Goal: Task Accomplishment & Management: Manage account settings

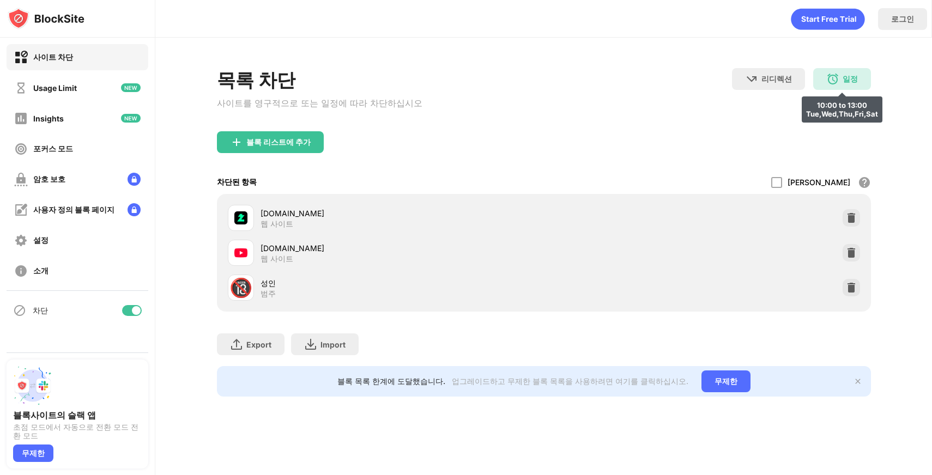
click at [826, 82] on div "일정 10:00 to 13:00 Tue,Wed,Thu,Fri,Sat" at bounding box center [842, 79] width 58 height 22
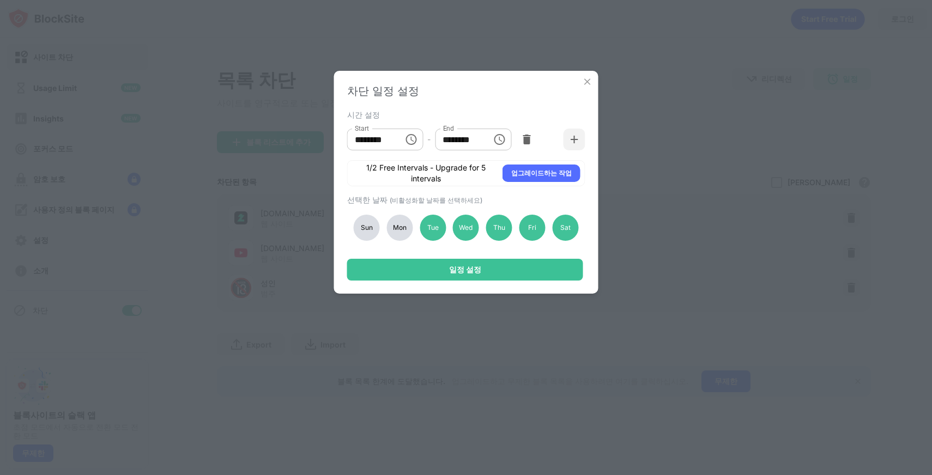
click at [413, 143] on icon "Choose time, selected time is 10:00 AM" at bounding box center [411, 139] width 11 height 11
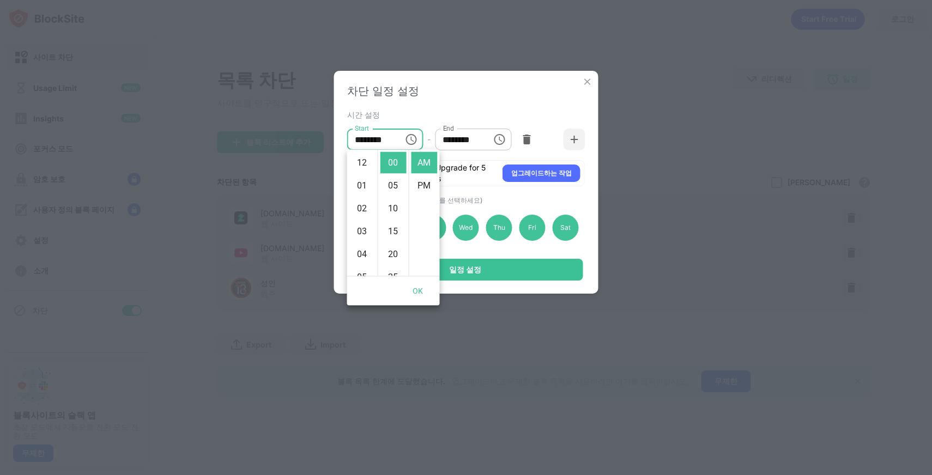
scroll to position [229, 0]
click at [476, 147] on input "********" at bounding box center [459, 140] width 49 height 22
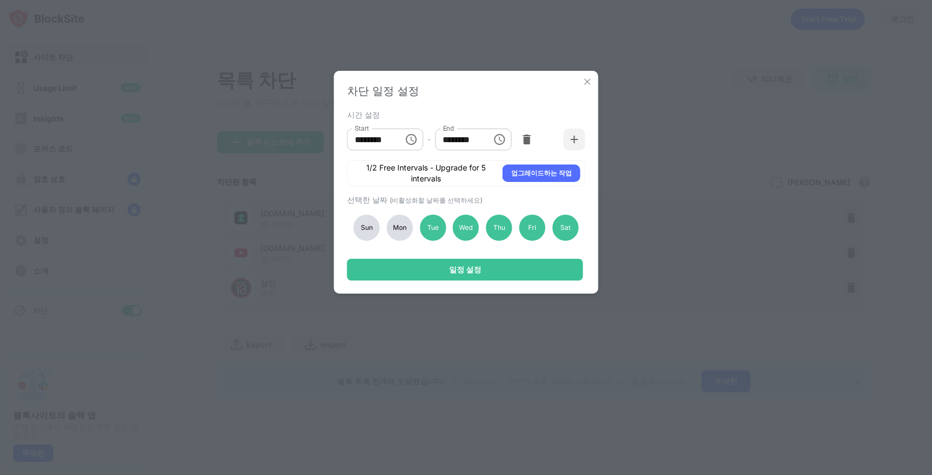
click at [504, 140] on icon "Choose time, selected time is 1:00 PM" at bounding box center [499, 139] width 11 height 11
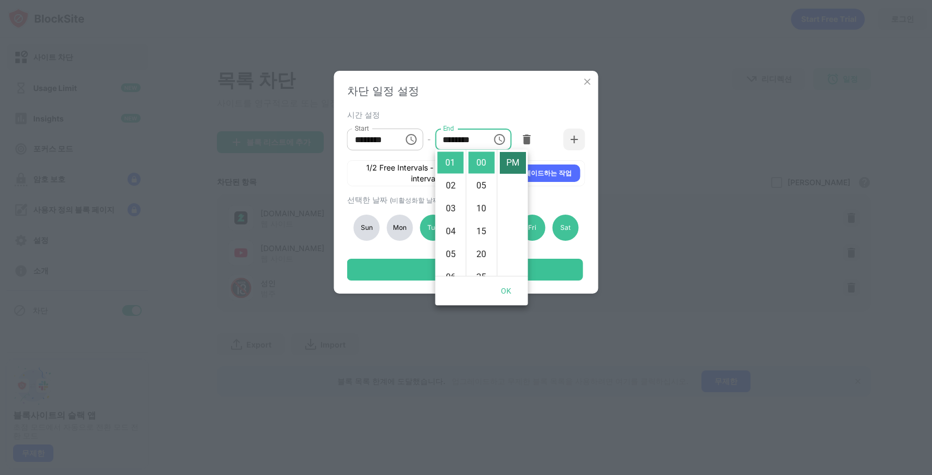
scroll to position [0, 0]
click at [512, 162] on li "AM" at bounding box center [513, 163] width 26 height 22
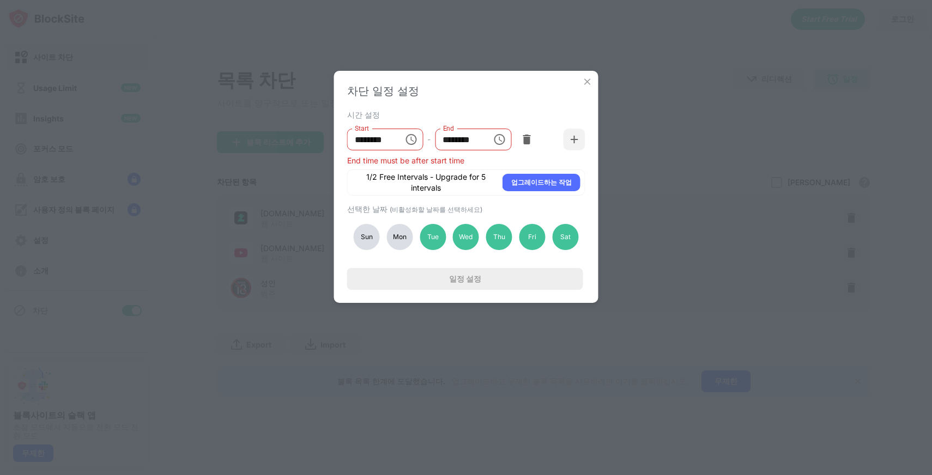
click at [497, 136] on icon "Choose time, selected time is 1:00 AM" at bounding box center [499, 139] width 13 height 13
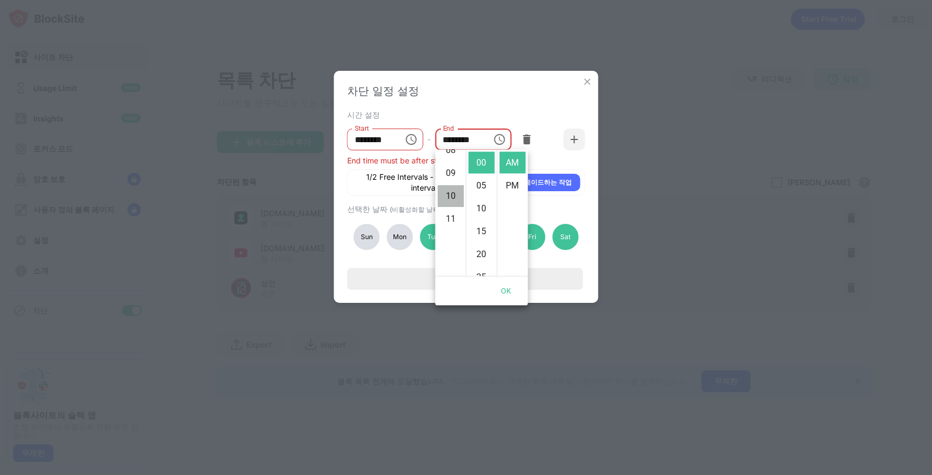
click at [448, 192] on li "10" at bounding box center [451, 197] width 26 height 22
click at [481, 179] on li "05" at bounding box center [482, 186] width 26 height 22
type input "********"
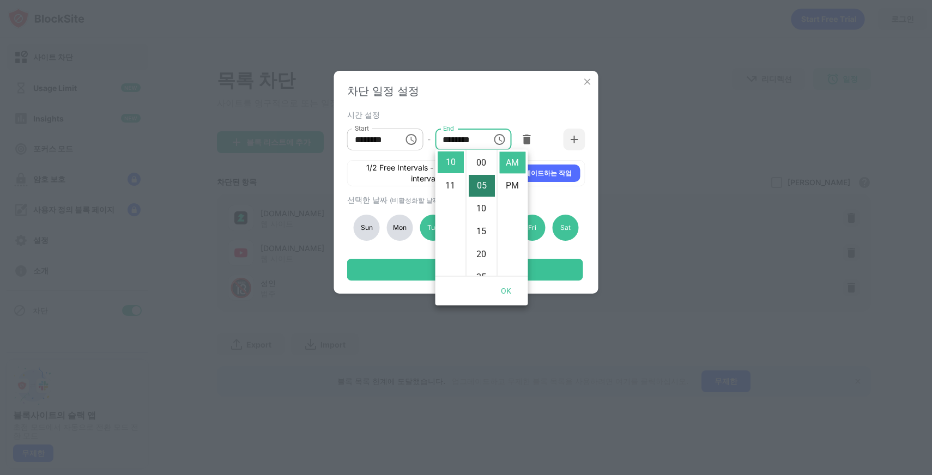
scroll to position [23, 0]
click at [562, 196] on div "선택한 날짜 (비활성화할 날짜를 선택하세요)" at bounding box center [464, 200] width 235 height 10
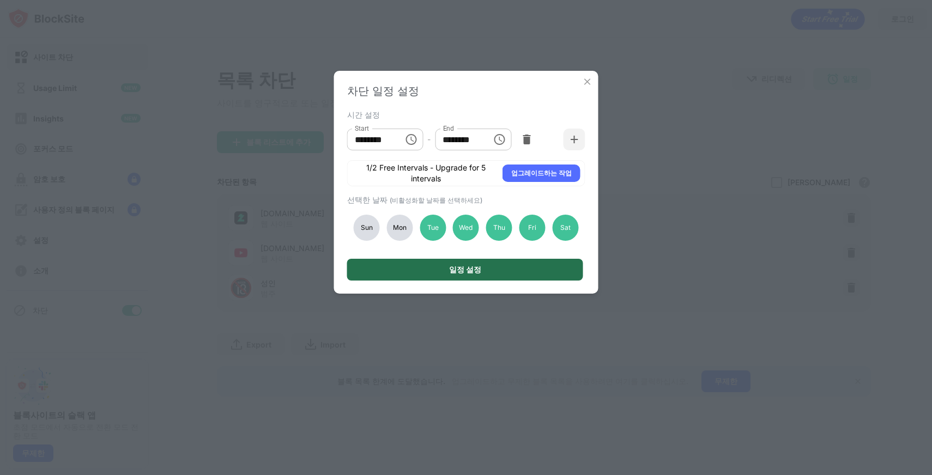
click at [495, 262] on div "일정 설정" at bounding box center [465, 270] width 236 height 22
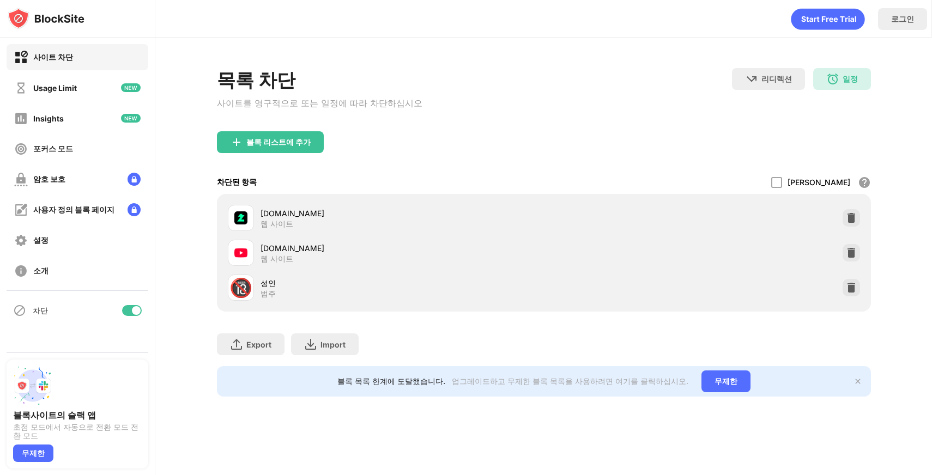
click at [455, 118] on div "목록 차단 사이트를 영구적으로 또는 일정에 따라 차단하십시오 리디렉션 웹 사이트 리디렉션을 설정하려면 클릭하십시오 일정 10:00 to 10:…" at bounding box center [544, 99] width 654 height 63
click at [348, 116] on div "목록 차단 사이트를 영구적으로 또는 일정에 따라 차단하십시오" at bounding box center [319, 99] width 205 height 63
click at [843, 87] on div "일정 10:00 to 10:05 Tue,Wed,Thu,Fri,Sat" at bounding box center [842, 79] width 58 height 22
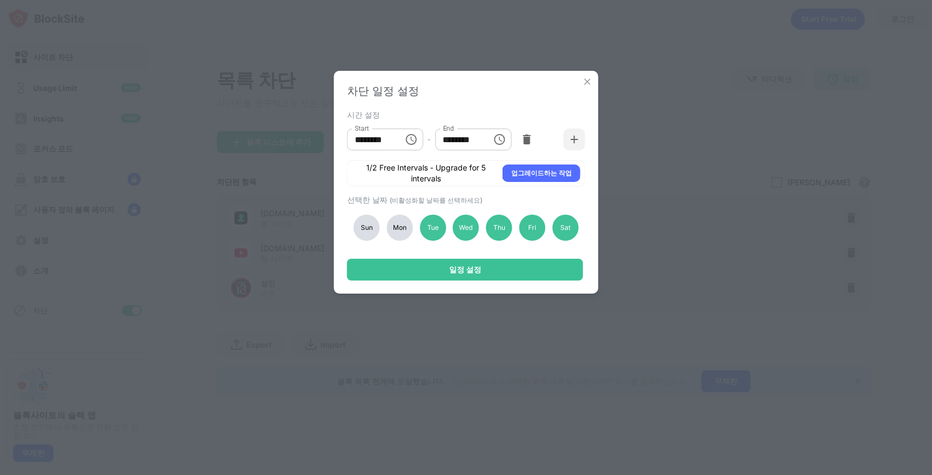
click at [397, 220] on div "Mon" at bounding box center [399, 228] width 26 height 26
click at [355, 225] on div "Sun" at bounding box center [367, 228] width 26 height 26
click at [434, 227] on div "Tue" at bounding box center [433, 228] width 26 height 26
click at [468, 227] on div "Wed" at bounding box center [466, 228] width 26 height 26
click at [504, 227] on div "Thu" at bounding box center [499, 228] width 26 height 26
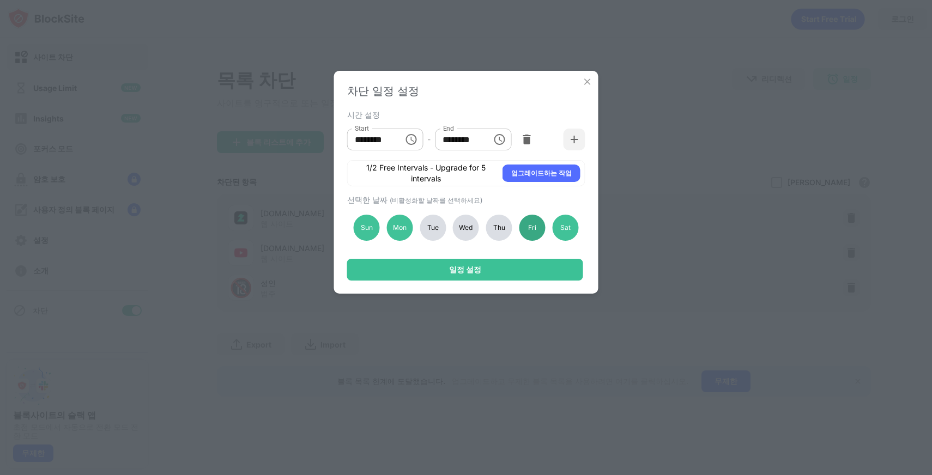
click at [533, 225] on div "Fri" at bounding box center [532, 228] width 26 height 26
click at [565, 217] on div "Sat" at bounding box center [565, 228] width 26 height 26
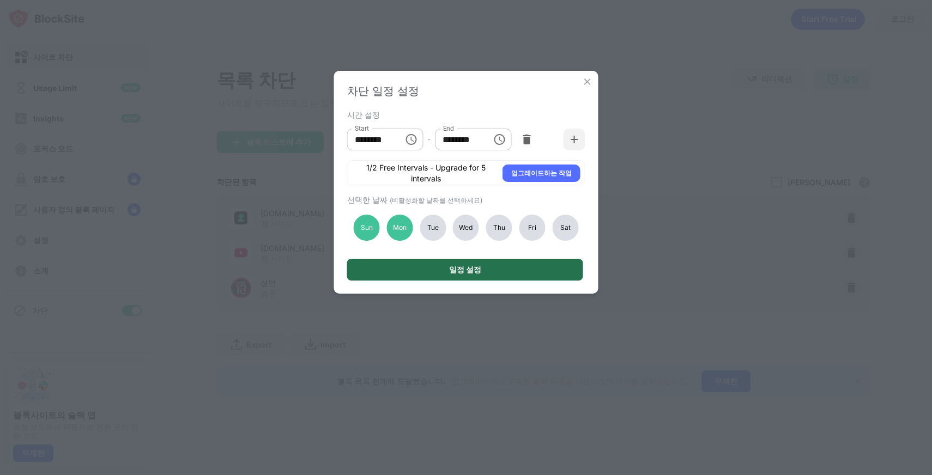
click at [447, 273] on div "일정 설정" at bounding box center [465, 270] width 236 height 22
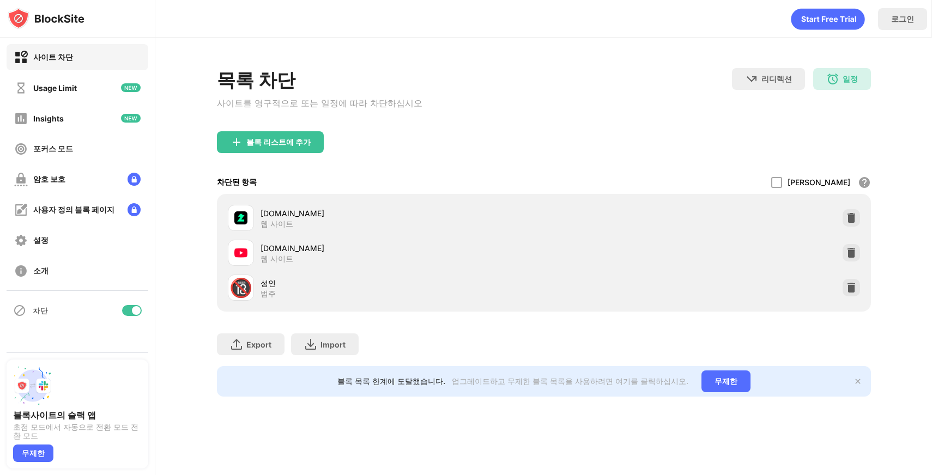
click at [454, 152] on div "블록 리스트에 추가" at bounding box center [544, 150] width 654 height 39
click at [839, 77] on img at bounding box center [832, 78] width 13 height 13
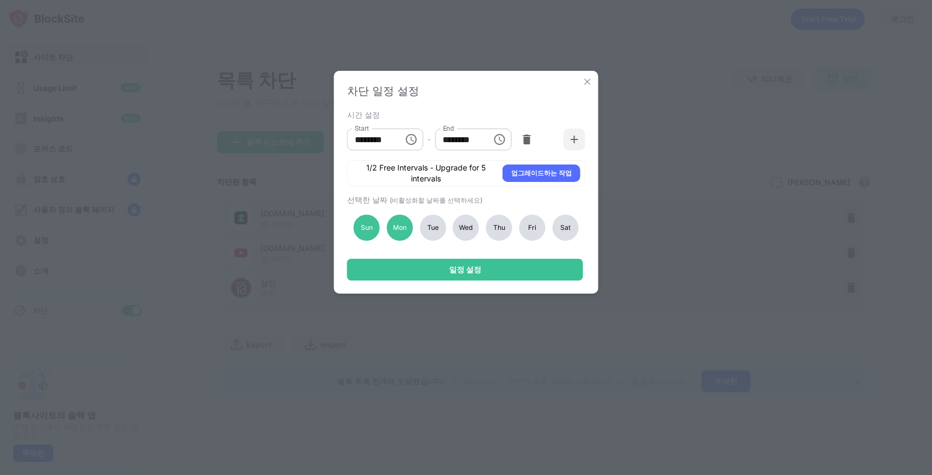
click at [490, 197] on div "선택한 날짜 (비활성화할 날짜를 선택하세요)" at bounding box center [464, 200] width 235 height 10
click at [586, 70] on div "차단 일정 설정 시간 설정 Start ******** Start - End ******** End 1/2 Free Intervals - Upg…" at bounding box center [466, 237] width 932 height 475
click at [590, 75] on div "차단 일정 설정 시간 설정 Start ******** Start - End ******** End 1/2 Free Intervals - Upg…" at bounding box center [466, 182] width 264 height 223
click at [590, 82] on img at bounding box center [587, 81] width 11 height 11
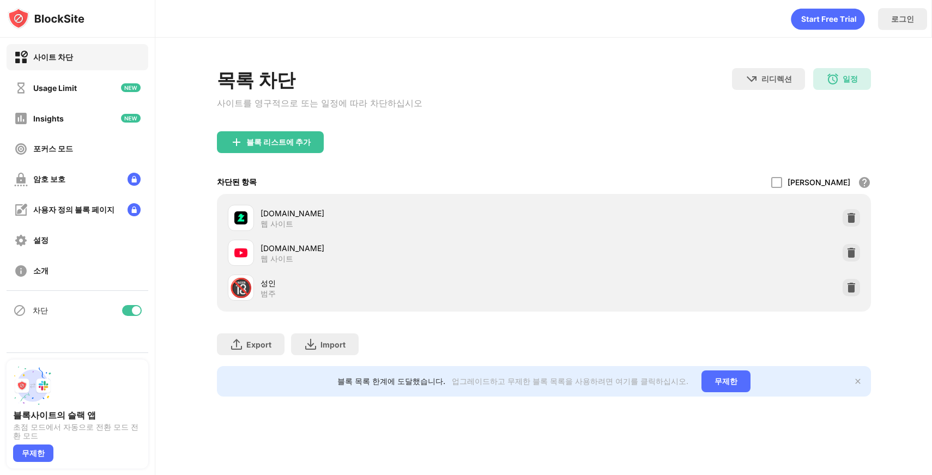
click at [288, 195] on div "chzzk.naver.com 웹 사이트 youtube.com 웹 사이트 🔞 성인 범주" at bounding box center [544, 253] width 654 height 118
click at [269, 180] on div "차단된 항목 허용 모드 화이트리스트의 모든 웹 사이트를 제외한 모든 웹 사이트를 차단합니다. 화이트리스트 모드는 URL 에서만 작동하며 범주 …" at bounding box center [544, 182] width 654 height 23
click at [846, 75] on div "일정" at bounding box center [850, 79] width 15 height 10
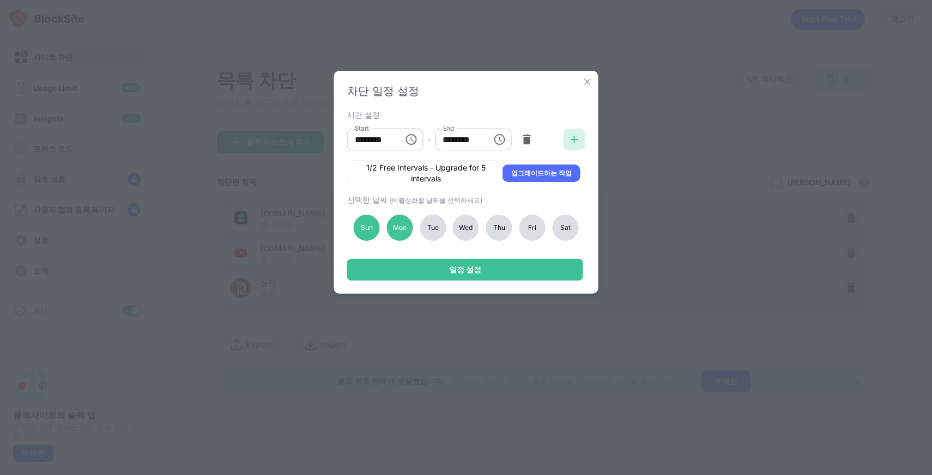
click at [577, 140] on img at bounding box center [574, 139] width 11 height 11
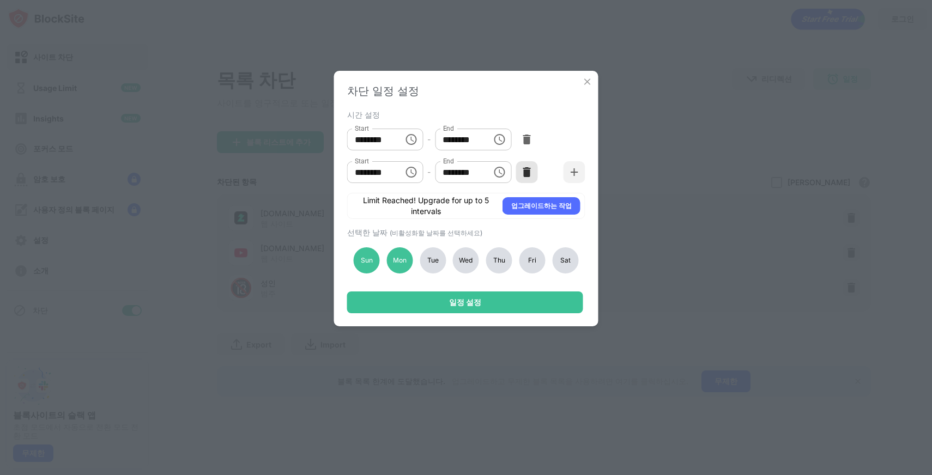
click at [525, 161] on div at bounding box center [527, 172] width 22 height 22
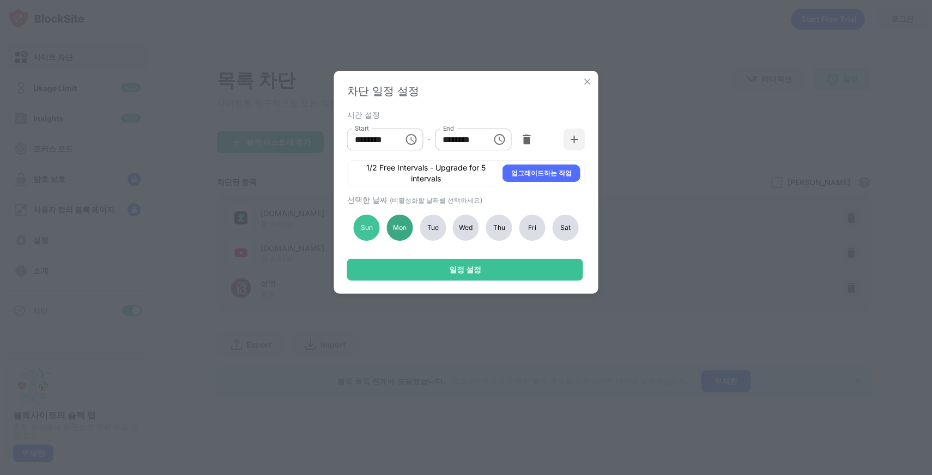
click at [400, 221] on div "Mon" at bounding box center [399, 228] width 26 height 26
click at [358, 225] on div "Sun" at bounding box center [367, 228] width 26 height 26
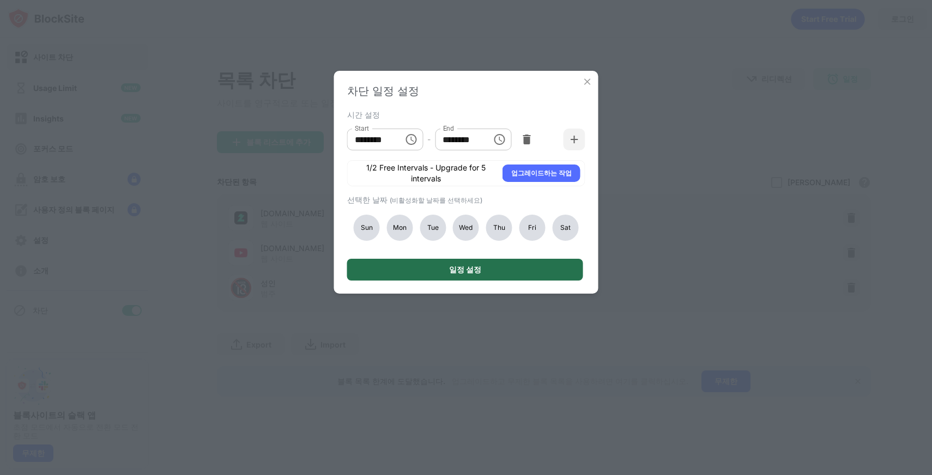
click at [417, 267] on div "일정 설정" at bounding box center [465, 270] width 236 height 22
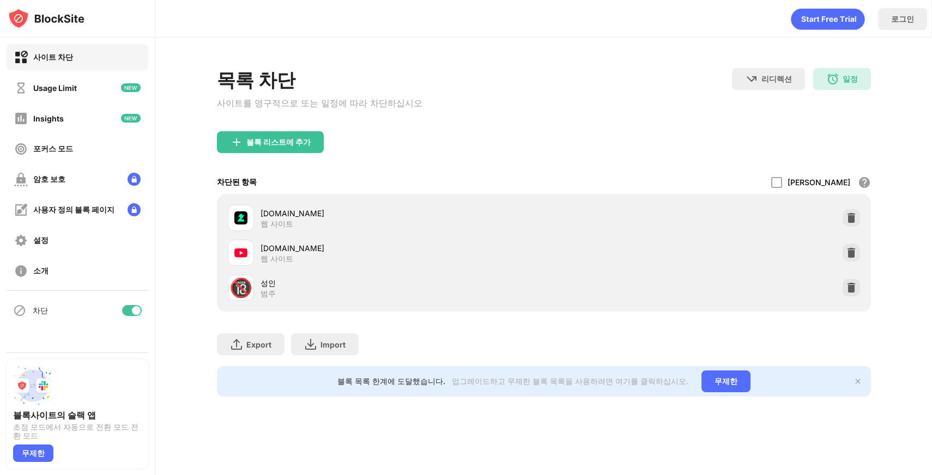
click at [515, 153] on div "블록 리스트에 추가" at bounding box center [544, 150] width 654 height 39
click at [852, 92] on div "리디렉션 웹 사이트 리디렉션을 설정하려면 클릭하십시오 일정 10:00 to 10:05" at bounding box center [801, 93] width 139 height 50
click at [848, 88] on div "일정 10:00 to 10:05" at bounding box center [842, 79] width 58 height 22
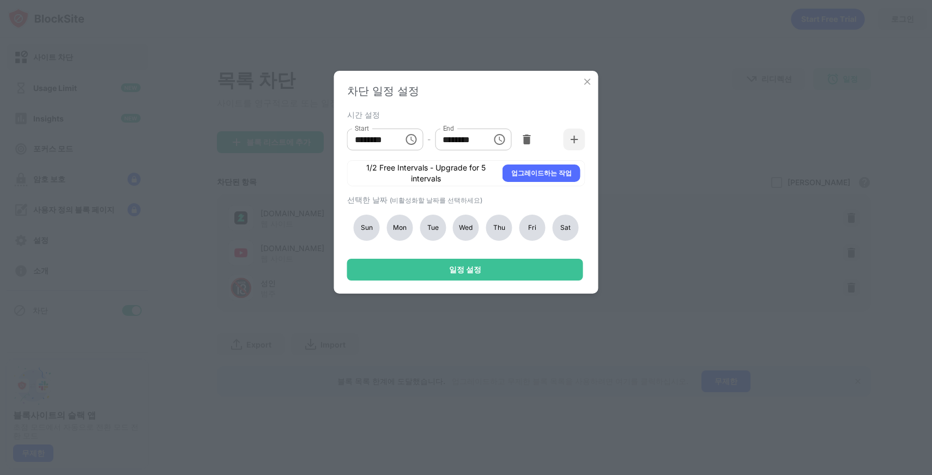
click at [361, 228] on div "Sun" at bounding box center [367, 228] width 26 height 26
click at [404, 225] on div "Mon" at bounding box center [399, 228] width 26 height 26
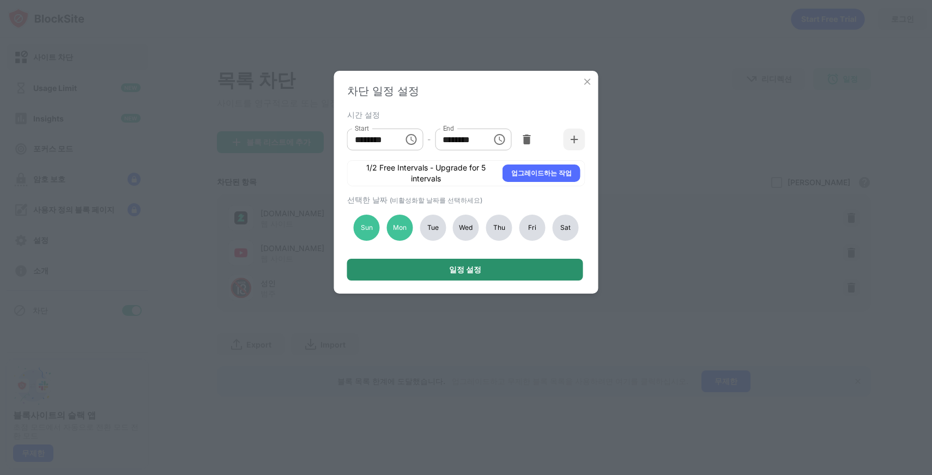
click at [421, 275] on div "일정 설정" at bounding box center [465, 270] width 236 height 22
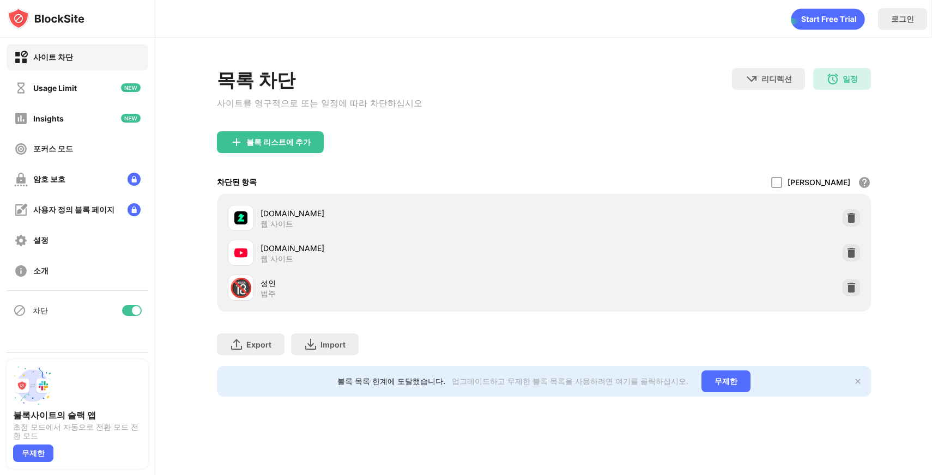
click at [459, 153] on div "블록 리스트에 추가" at bounding box center [544, 150] width 654 height 39
click at [834, 78] on img at bounding box center [832, 78] width 13 height 13
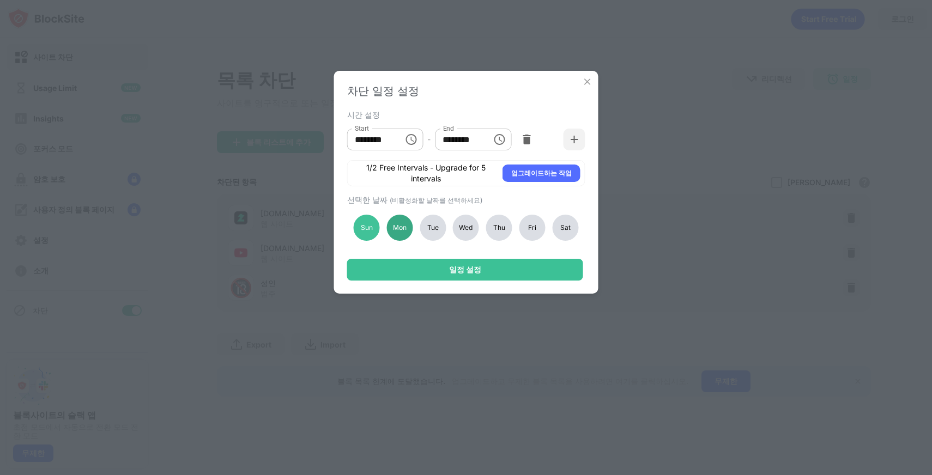
click at [392, 228] on div "Mon" at bounding box center [399, 228] width 26 height 26
click at [365, 227] on div "Sun" at bounding box center [367, 228] width 26 height 26
click at [411, 140] on icon "Choose time, selected time is 10:00 AM" at bounding box center [410, 139] width 13 height 13
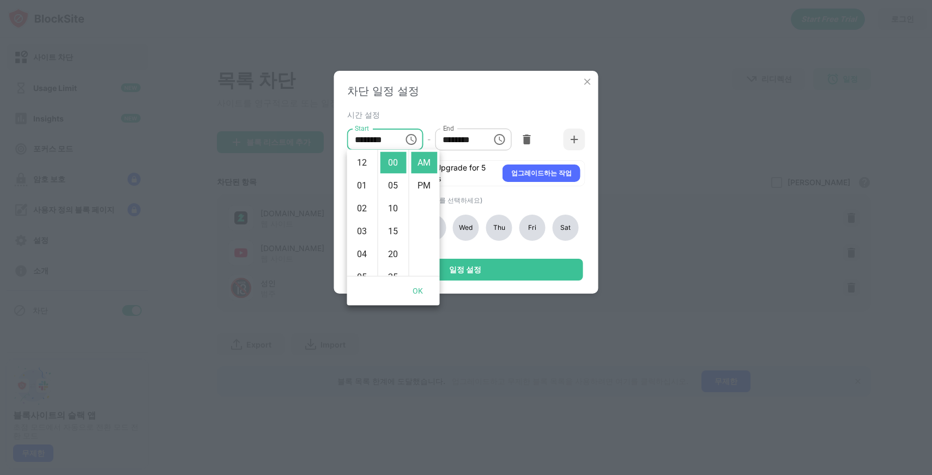
scroll to position [229, 0]
click at [411, 140] on icon "Choose time, selected time is 10:00 AM" at bounding box center [410, 139] width 13 height 13
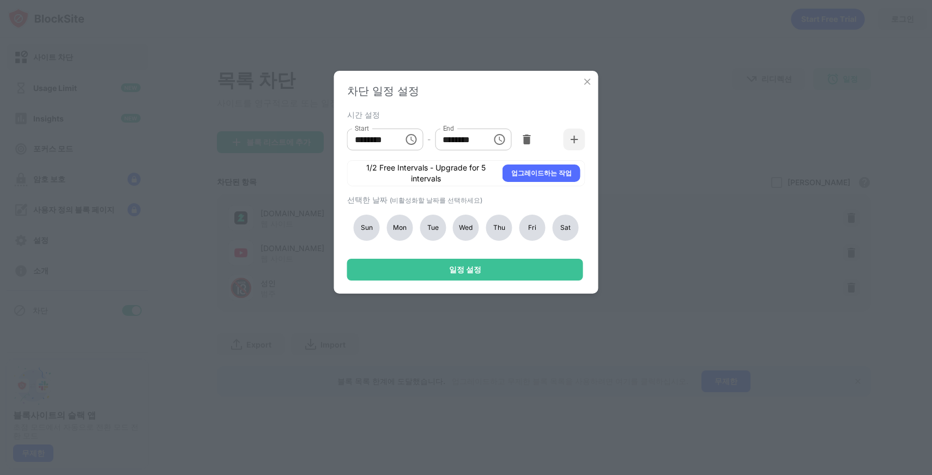
click at [587, 75] on div "차단 일정 설정 시간 설정 Start ******** Start - End ******** End 1/2 Free Intervals - Upg…" at bounding box center [466, 182] width 264 height 223
click at [588, 82] on img at bounding box center [587, 81] width 11 height 11
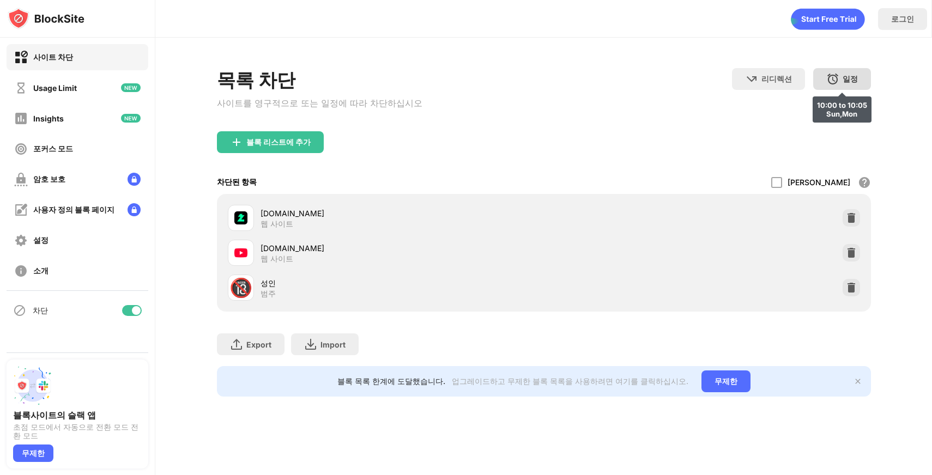
click at [845, 77] on div "일정" at bounding box center [850, 79] width 15 height 10
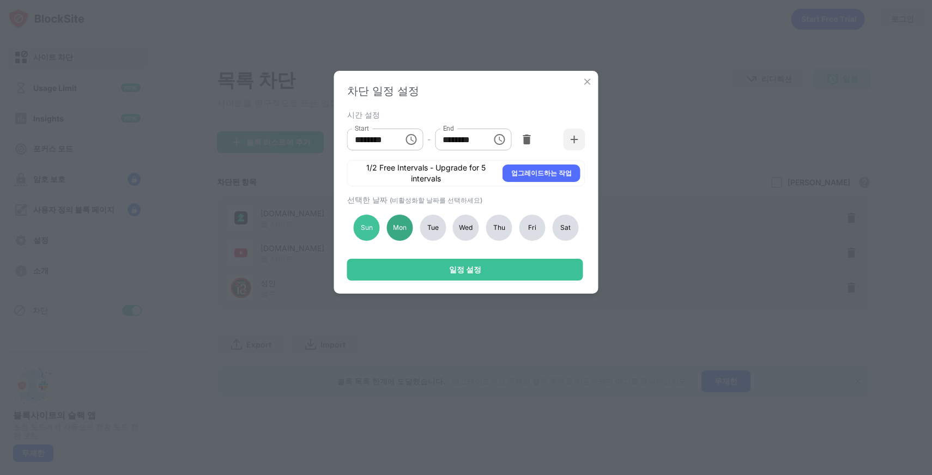
click at [390, 226] on div "Mon" at bounding box center [399, 228] width 26 height 26
click at [367, 222] on div "Sun" at bounding box center [367, 228] width 26 height 26
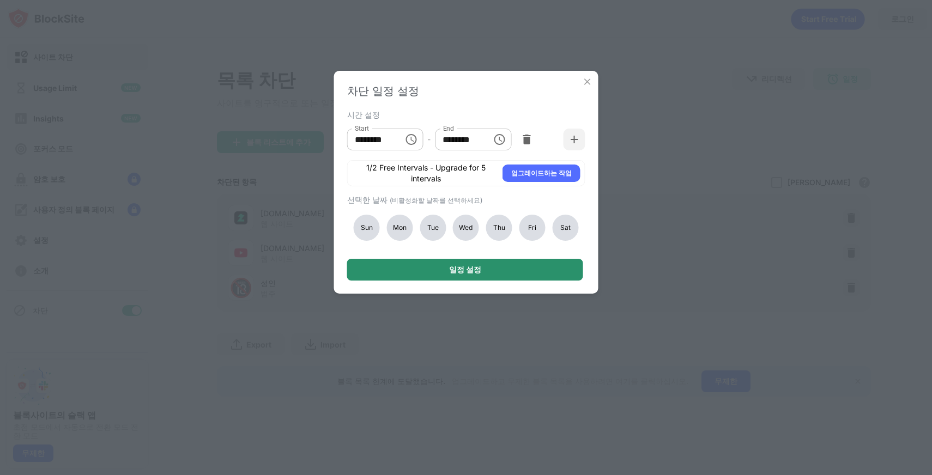
click at [406, 263] on div "일정 설정" at bounding box center [465, 270] width 236 height 22
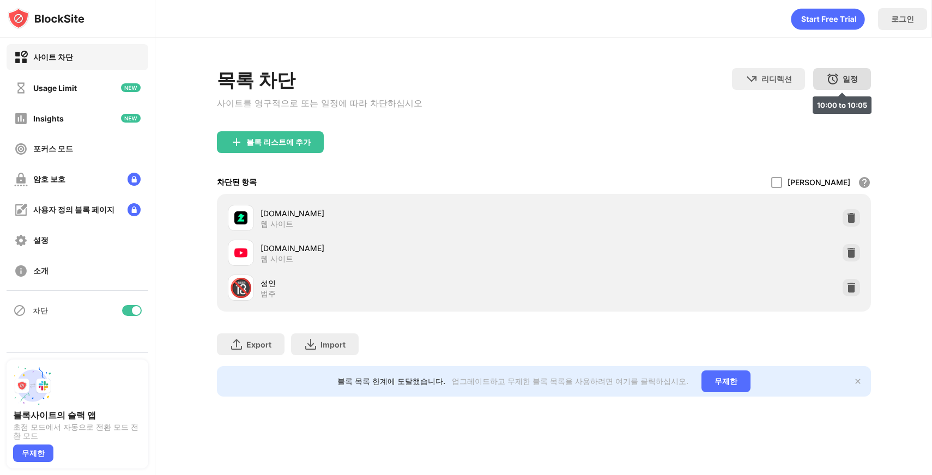
click at [837, 79] on img at bounding box center [832, 78] width 13 height 13
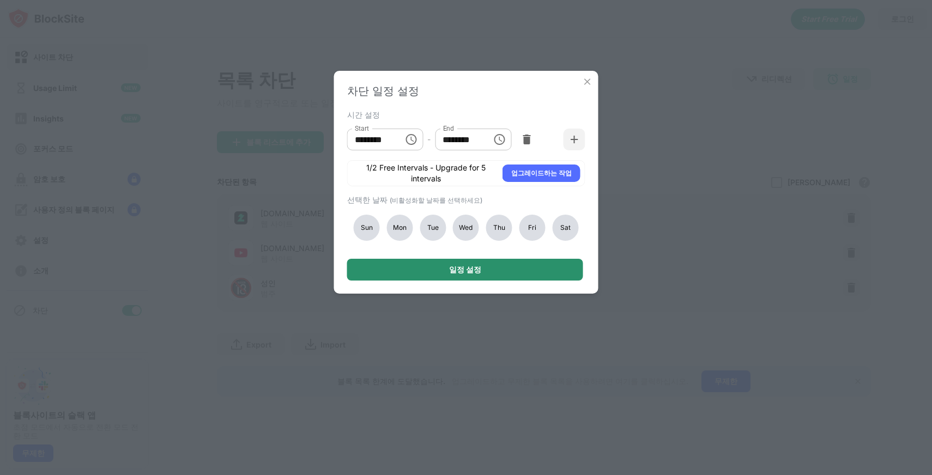
click at [498, 262] on div "일정 설정" at bounding box center [465, 270] width 236 height 22
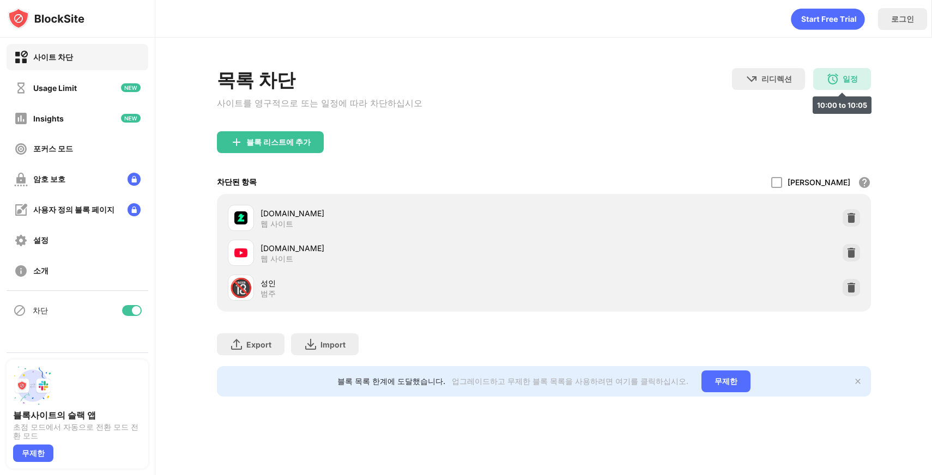
click at [843, 70] on div "일정 10:00 to 10:05" at bounding box center [842, 79] width 58 height 22
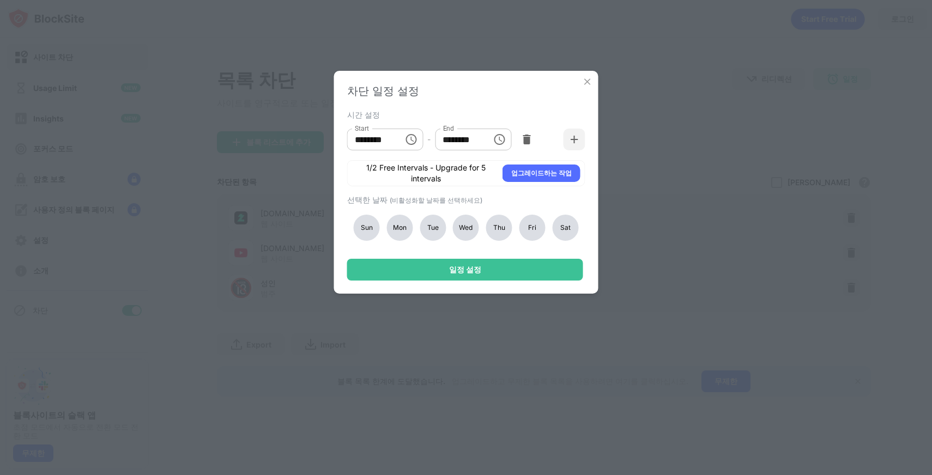
click at [589, 80] on img at bounding box center [587, 81] width 11 height 11
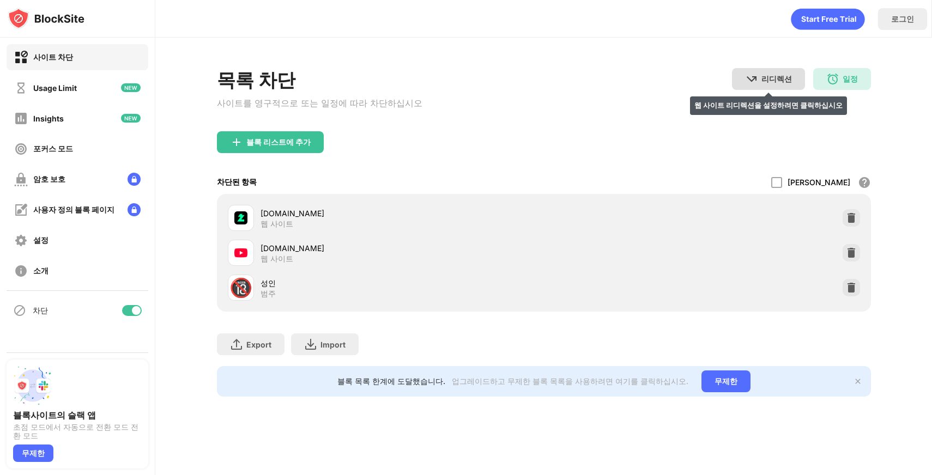
click at [776, 80] on div "리디렉션" at bounding box center [776, 79] width 31 height 10
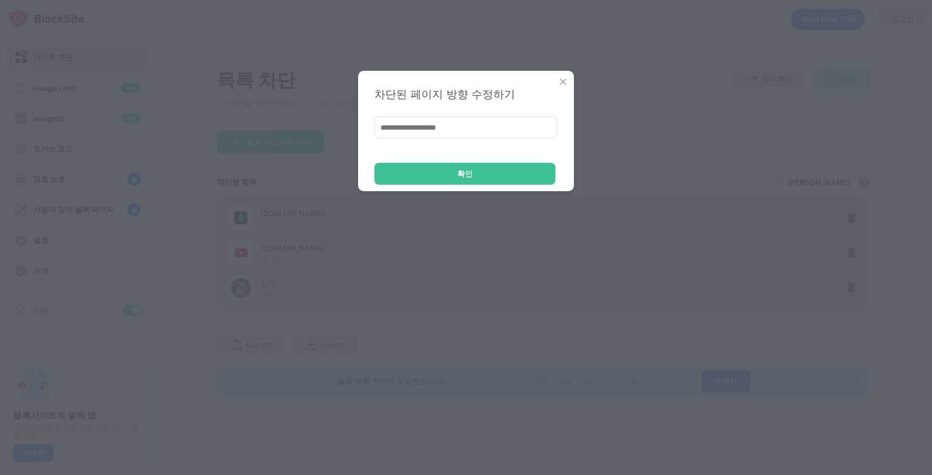
click at [505, 136] on input at bounding box center [465, 128] width 183 height 22
paste input "**********"
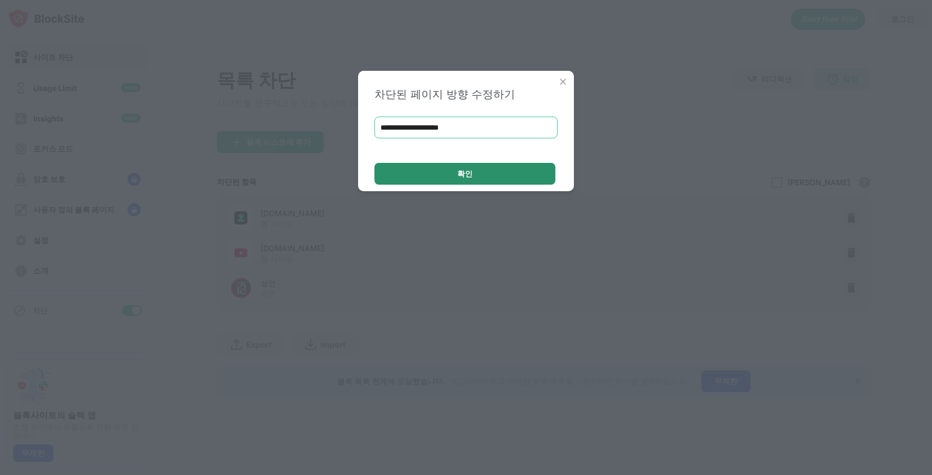
type input "**********"
click at [489, 171] on div "확인" at bounding box center [464, 174] width 181 height 22
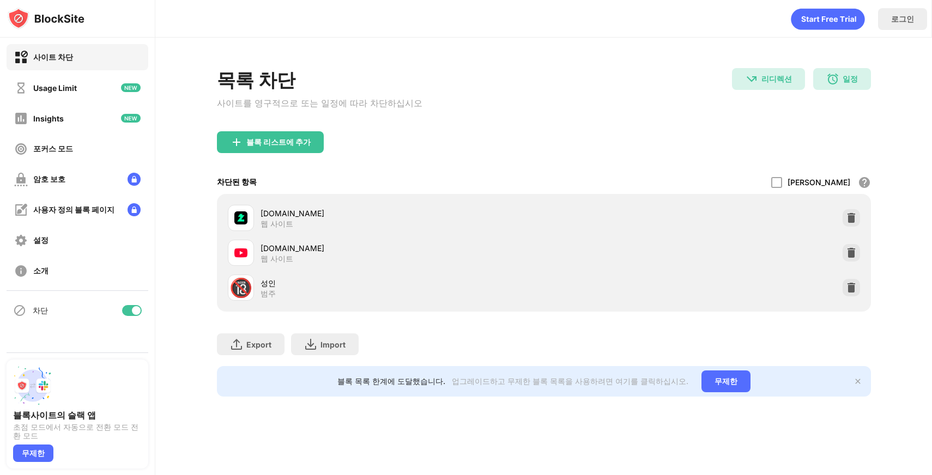
click at [503, 117] on div "목록 차단 사이트를 영구적으로 또는 일정에 따라 차단하십시오 리디렉션 dreamhack.io(으)로 리디렉션 일정 10:00 to 10:05" at bounding box center [544, 99] width 654 height 63
click at [862, 76] on div "일정 10:00 to 10:05" at bounding box center [842, 79] width 58 height 22
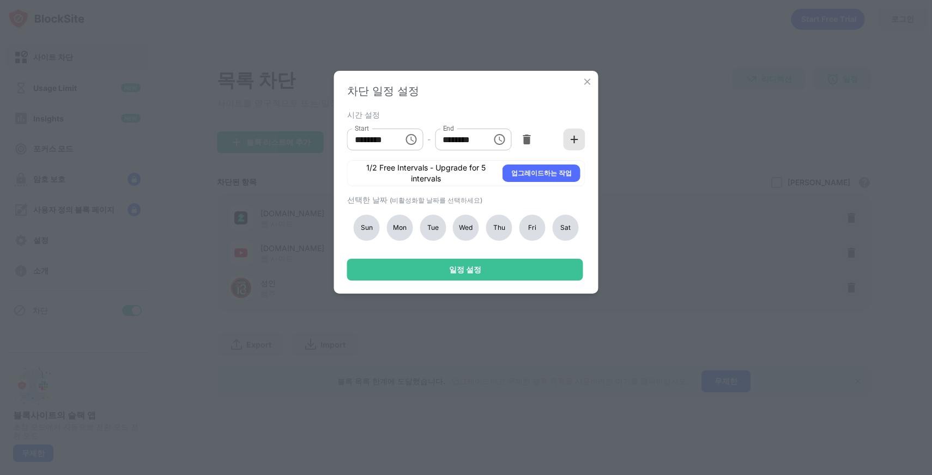
click at [580, 134] on div at bounding box center [575, 140] width 22 height 22
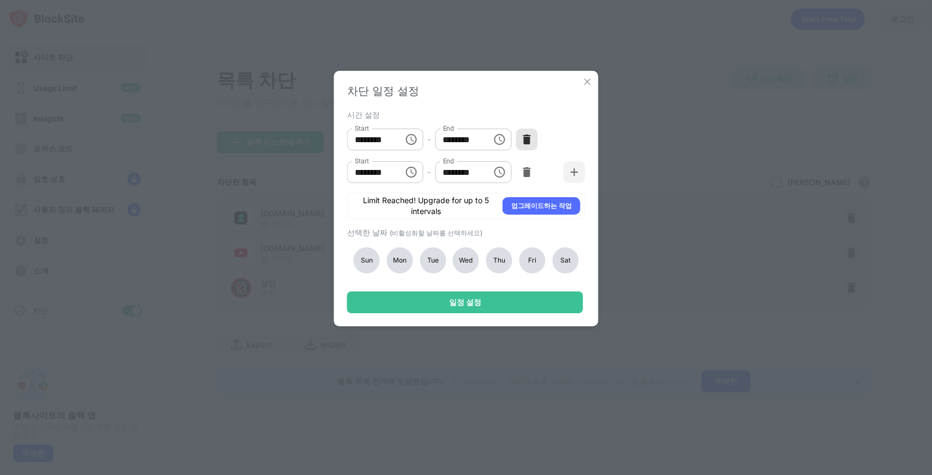
click at [527, 135] on img at bounding box center [526, 139] width 11 height 11
type input "********"
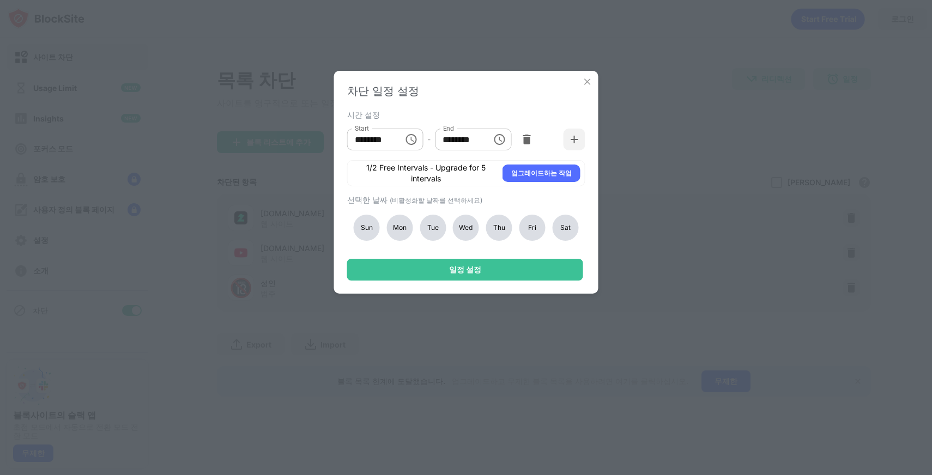
click at [527, 135] on img at bounding box center [526, 139] width 11 height 11
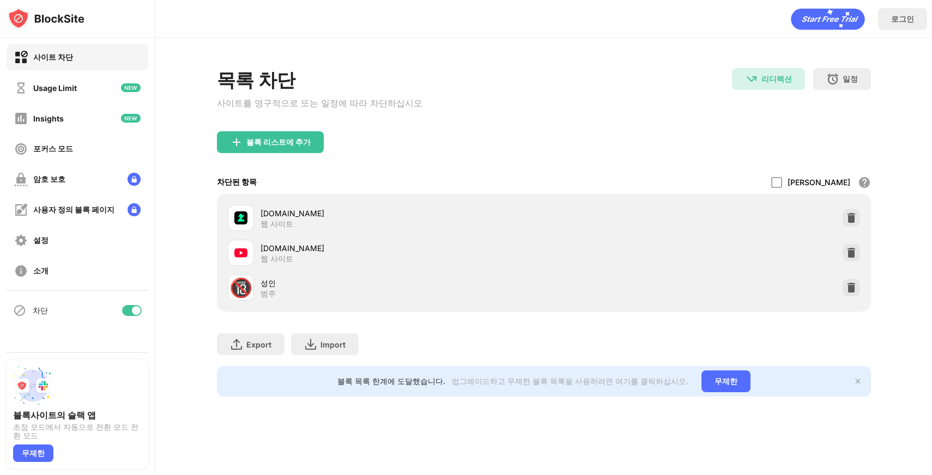
click at [811, 114] on div "리디렉션 dreamhack.io(으)로 리디렉션 일정 블록 목록이 활성화될 요일 및 시간을 선택하십시오." at bounding box center [801, 93] width 139 height 50
click at [529, 131] on div "블록 리스트에 추가" at bounding box center [544, 150] width 654 height 39
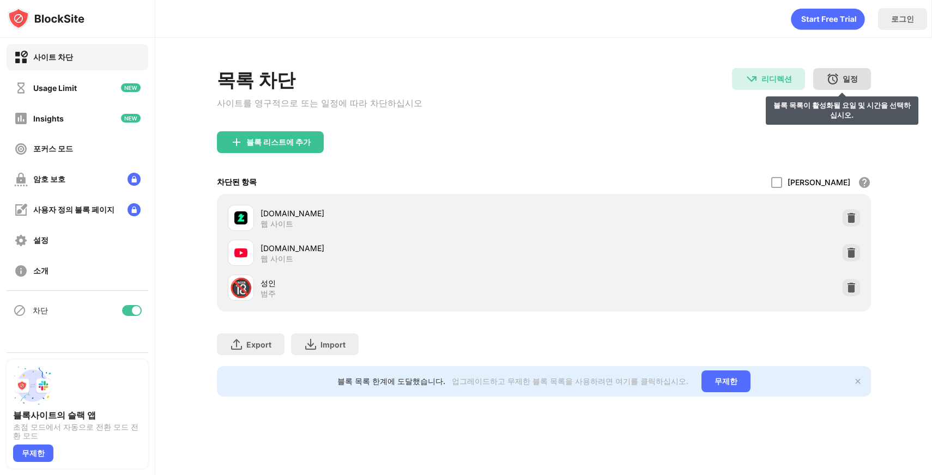
click at [858, 83] on div "일정 블록 목록이 활성화될 요일 및 시간을 선택하십시오." at bounding box center [842, 79] width 58 height 22
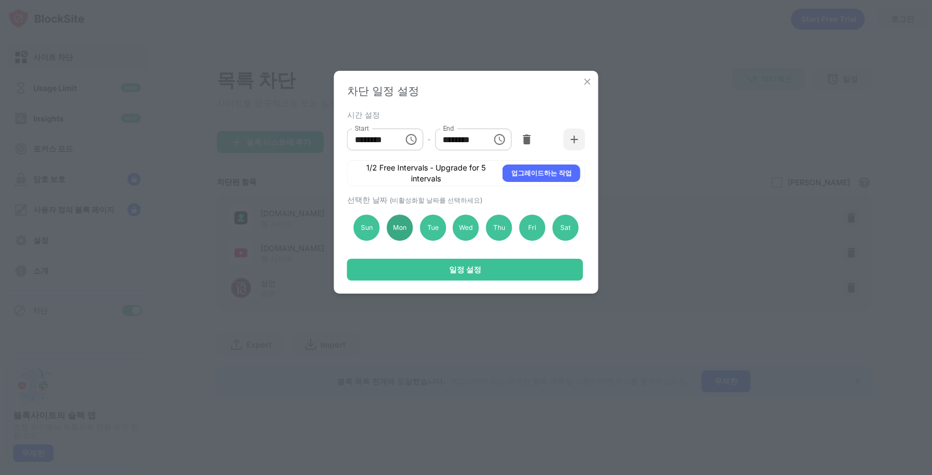
click at [401, 226] on div "Mon" at bounding box center [399, 228] width 26 height 26
click at [363, 230] on div "Sun" at bounding box center [367, 228] width 26 height 26
click at [415, 143] on icon "Choose time, selected time is 10:00 AM" at bounding box center [410, 139] width 13 height 13
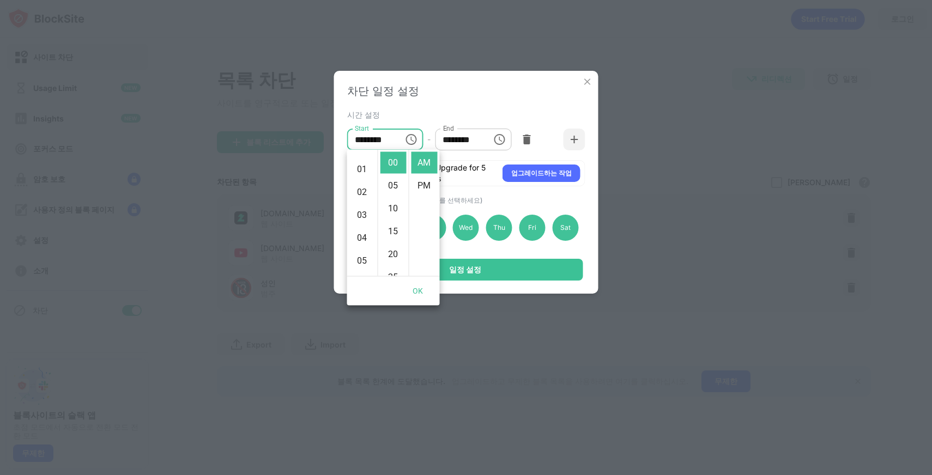
scroll to position [0, 0]
click at [359, 164] on li "12" at bounding box center [362, 163] width 26 height 22
type input "********"
click at [477, 158] on div "시간 설정 Start ******** Start - End ******** End 1/2 Free Intervals - Upgrade for …" at bounding box center [466, 146] width 238 height 79
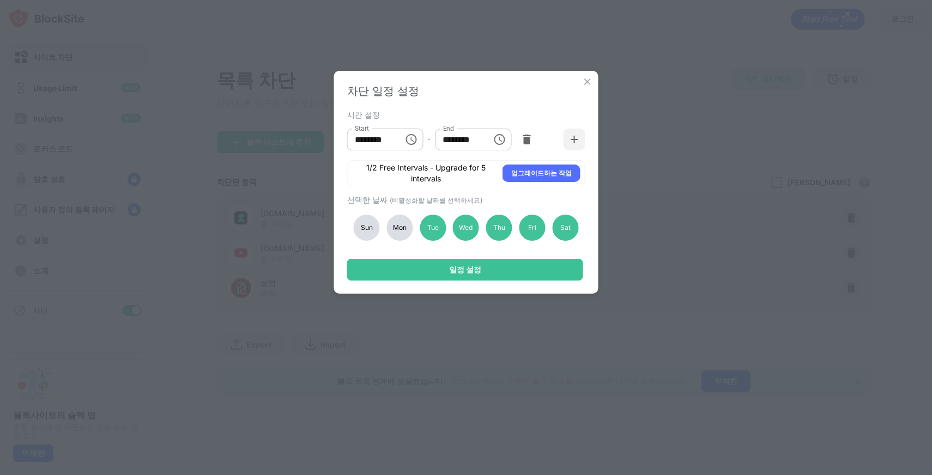
click at [500, 144] on icon "Choose time, selected time is 1:00 PM" at bounding box center [499, 139] width 13 height 13
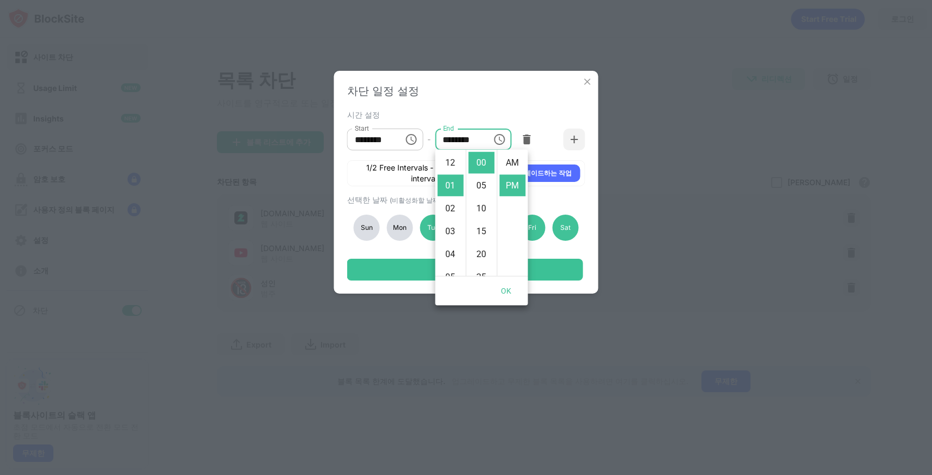
scroll to position [23, 0]
click at [452, 196] on li "11" at bounding box center [451, 193] width 26 height 22
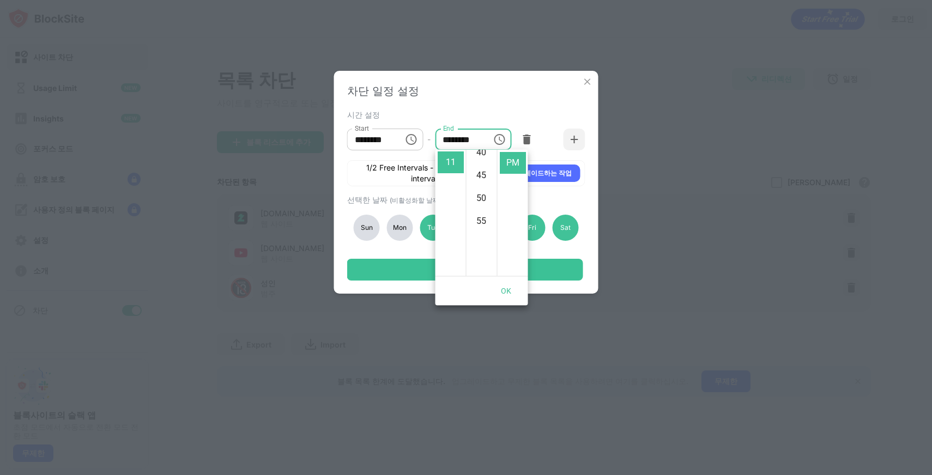
scroll to position [252, 0]
click at [485, 158] on li "55" at bounding box center [482, 163] width 26 height 22
type input "********"
click at [544, 149] on div "Start ******** Start - End ******** End" at bounding box center [466, 139] width 238 height 33
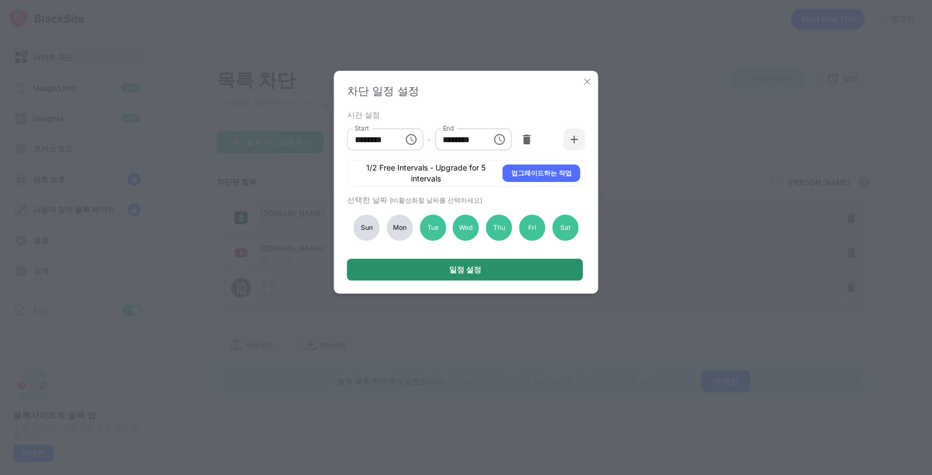
click at [482, 269] on div "일정 설정" at bounding box center [465, 270] width 236 height 22
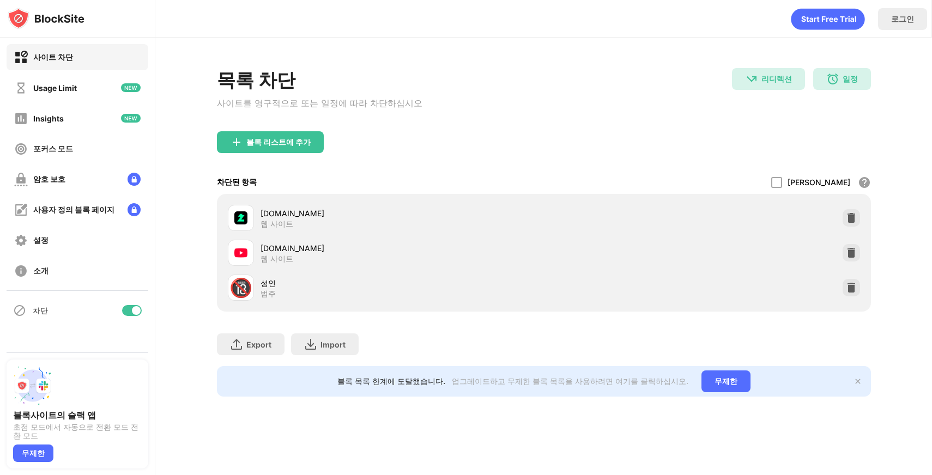
click at [522, 90] on div "목록 차단 사이트를 영구적으로 또는 일정에 따라 차단하십시오 리디렉션 dreamhack.io(으)로 리디렉션 일정 00:00 to 23:55 …" at bounding box center [544, 99] width 654 height 63
click at [839, 85] on img at bounding box center [832, 78] width 13 height 13
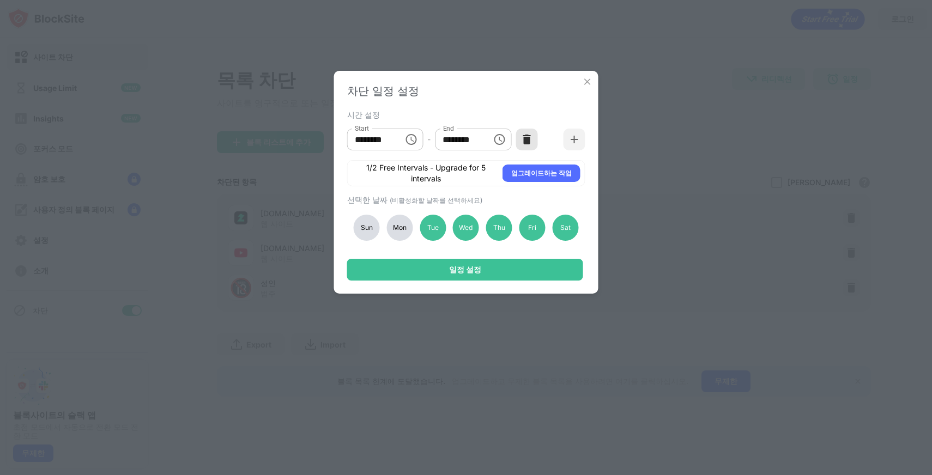
click at [528, 144] on div at bounding box center [527, 140] width 22 height 22
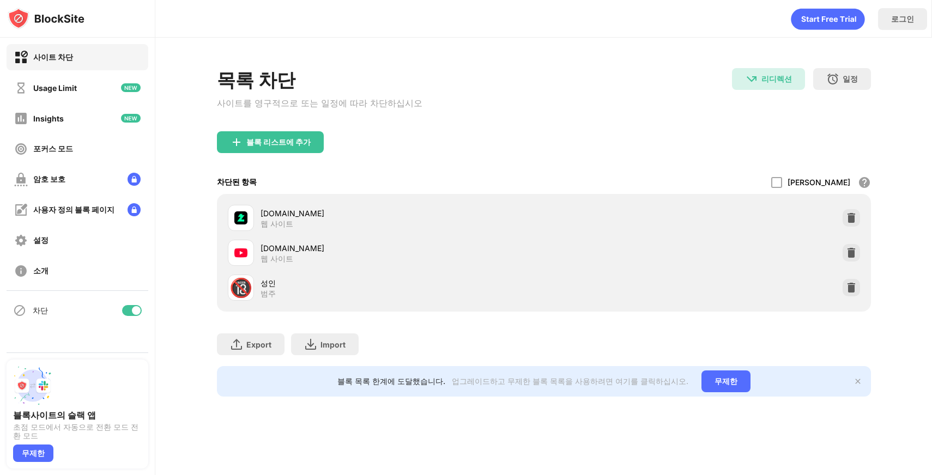
click at [528, 144] on div "블록 리스트에 추가" at bounding box center [544, 150] width 654 height 39
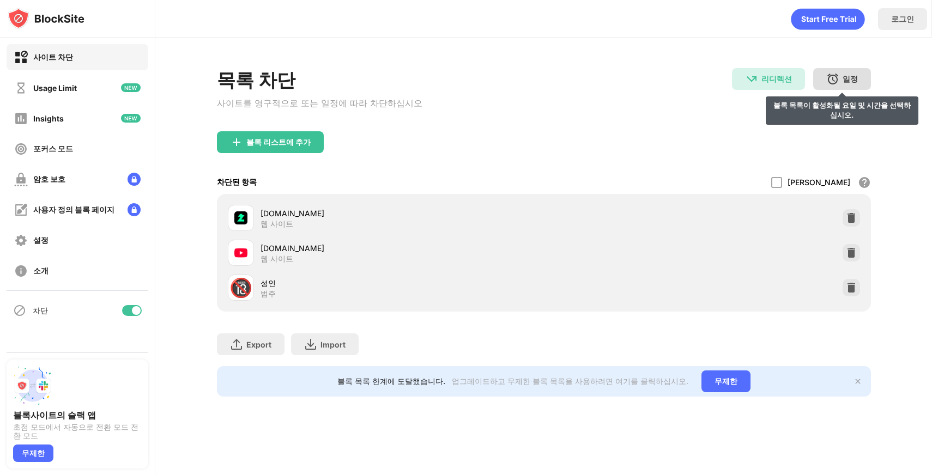
click at [832, 86] on div "일정 블록 목록이 활성화될 요일 및 시간을 선택하십시오." at bounding box center [842, 79] width 58 height 22
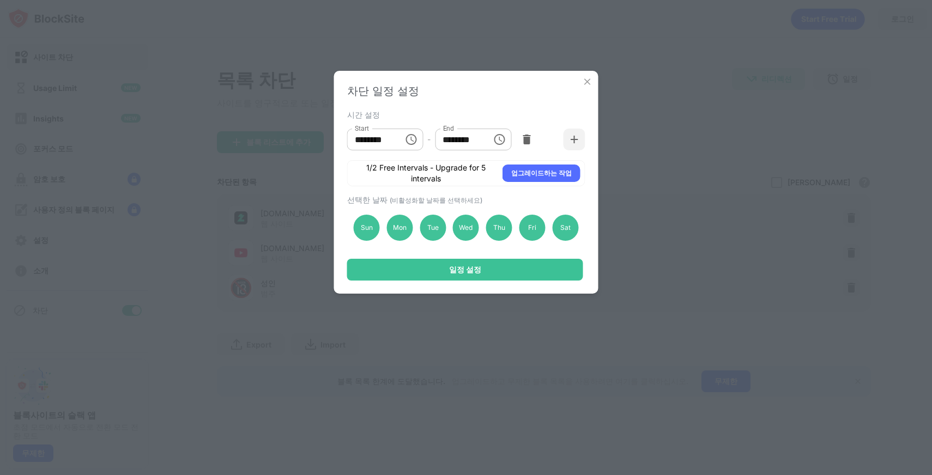
click at [464, 140] on input "********" at bounding box center [459, 140] width 49 height 22
click at [506, 140] on button "Choose time, selected time is 1:00 PM" at bounding box center [499, 140] width 22 height 22
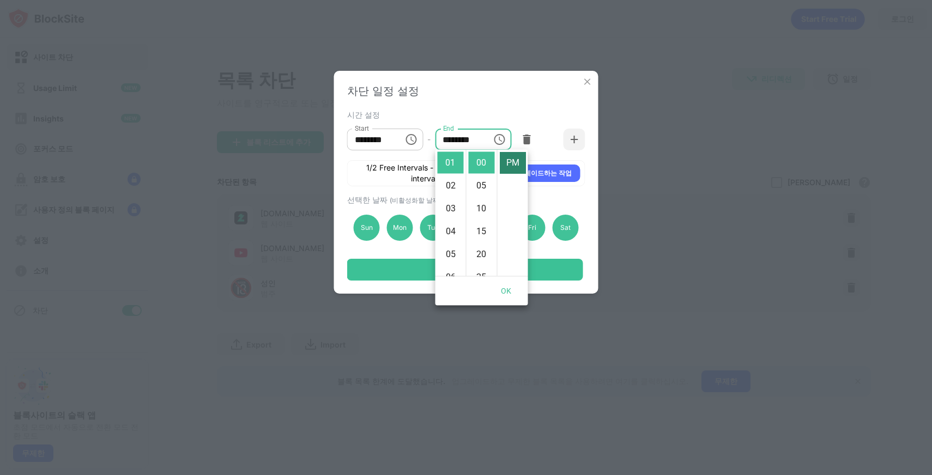
scroll to position [0, 0]
click at [506, 164] on li "AM" at bounding box center [513, 163] width 26 height 22
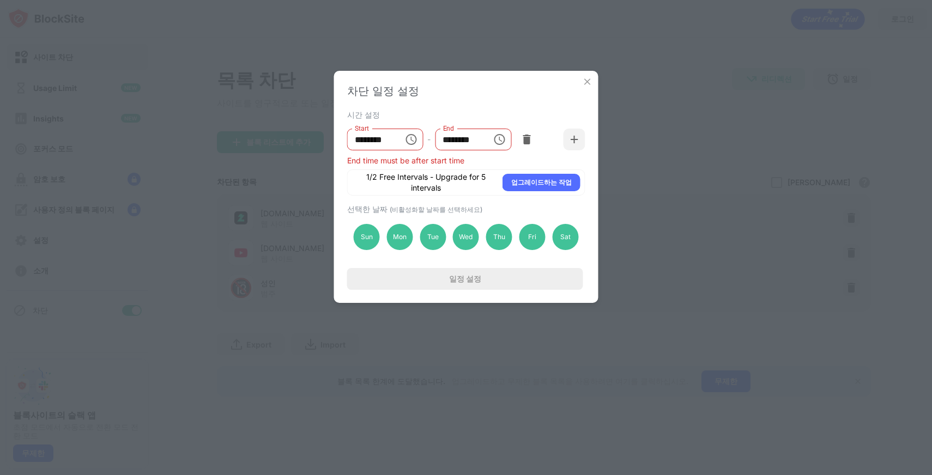
click at [504, 137] on icon "Choose time, selected time is 1:00 AM" at bounding box center [499, 139] width 11 height 11
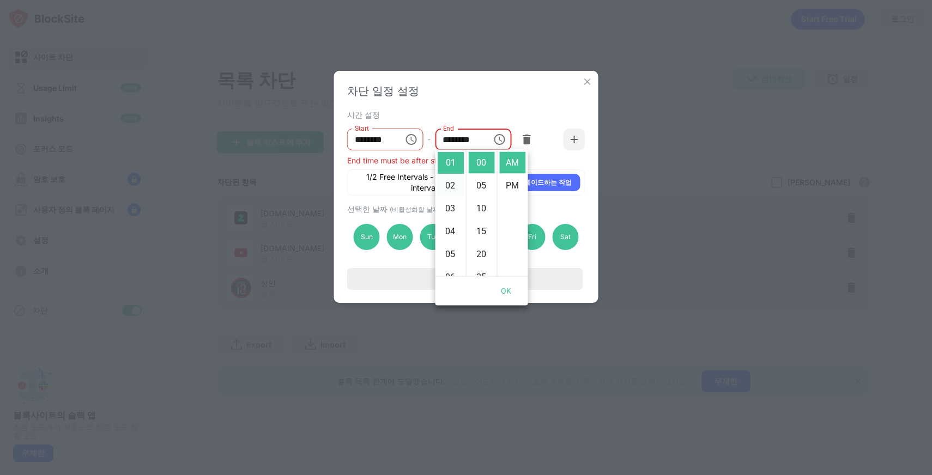
scroll to position [244, 0]
click at [448, 170] on li "11" at bounding box center [451, 171] width 26 height 22
type input "********"
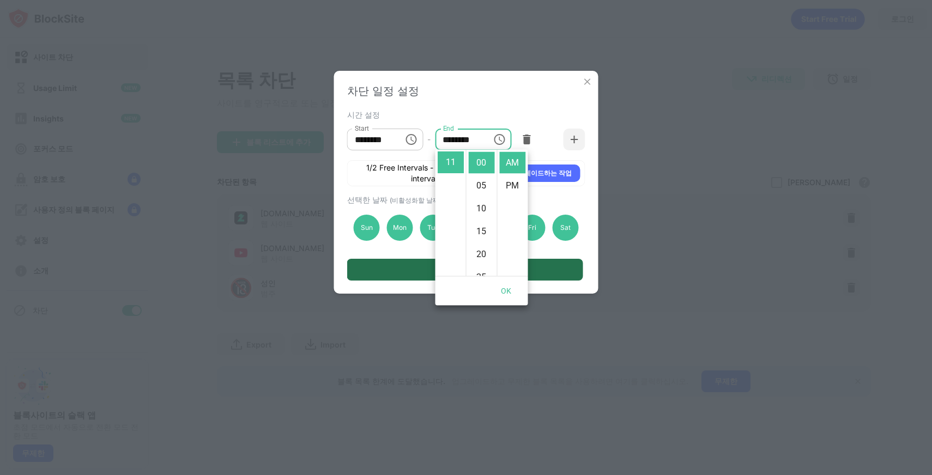
click at [419, 267] on div "일정 설정" at bounding box center [465, 270] width 236 height 22
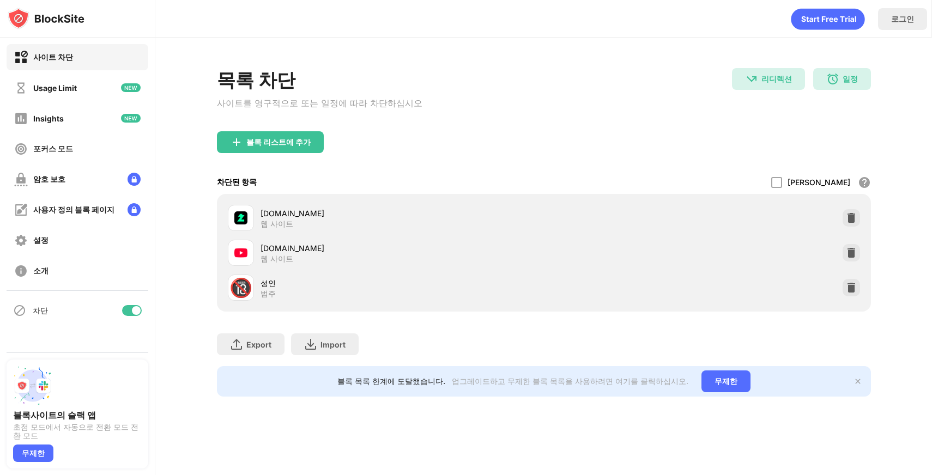
click at [450, 144] on div "블록 리스트에 추가" at bounding box center [544, 150] width 654 height 39
click at [913, 13] on div "로그인" at bounding box center [902, 19] width 49 height 22
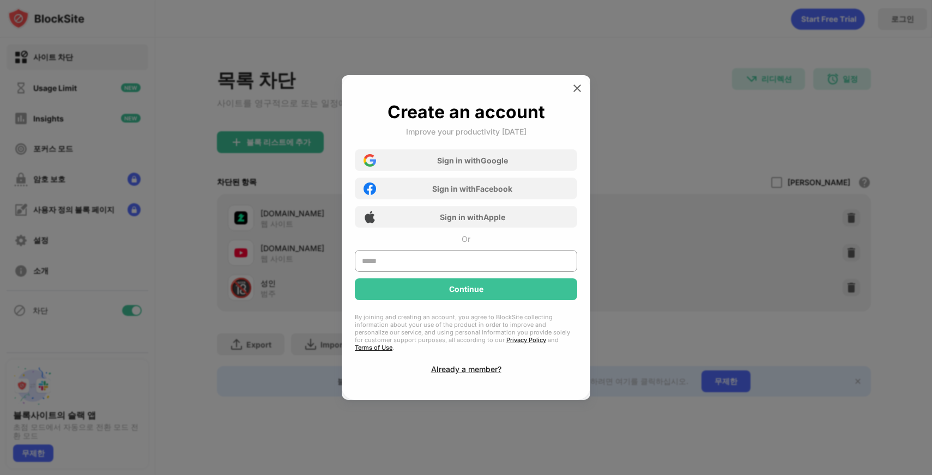
click at [679, 104] on div at bounding box center [466, 237] width 932 height 475
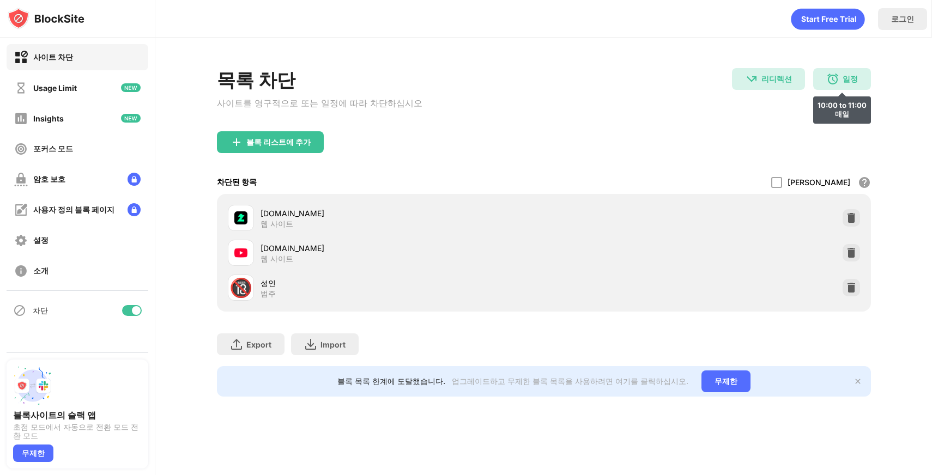
click at [848, 78] on div "일정" at bounding box center [850, 79] width 15 height 10
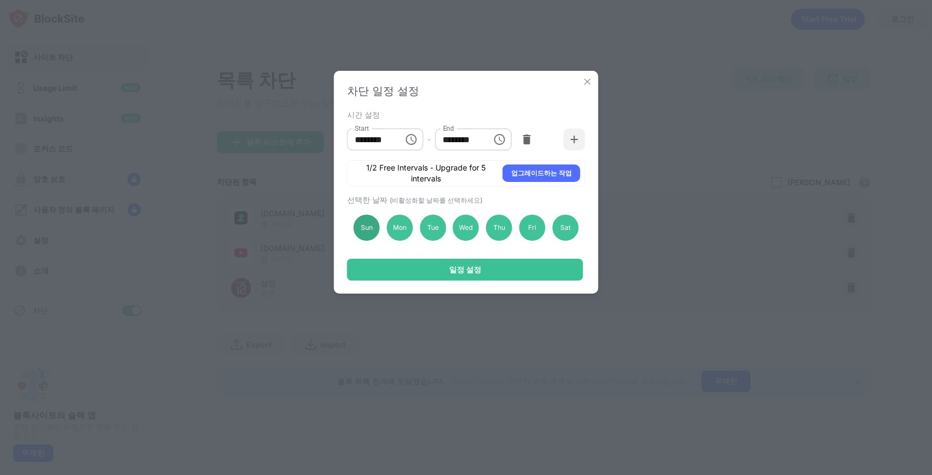
click at [372, 227] on div "Sun" at bounding box center [367, 228] width 26 height 26
click at [396, 227] on div "Mon" at bounding box center [399, 228] width 26 height 26
click at [415, 141] on icon "Choose time, selected time is 10:00 AM" at bounding box center [411, 139] width 11 height 11
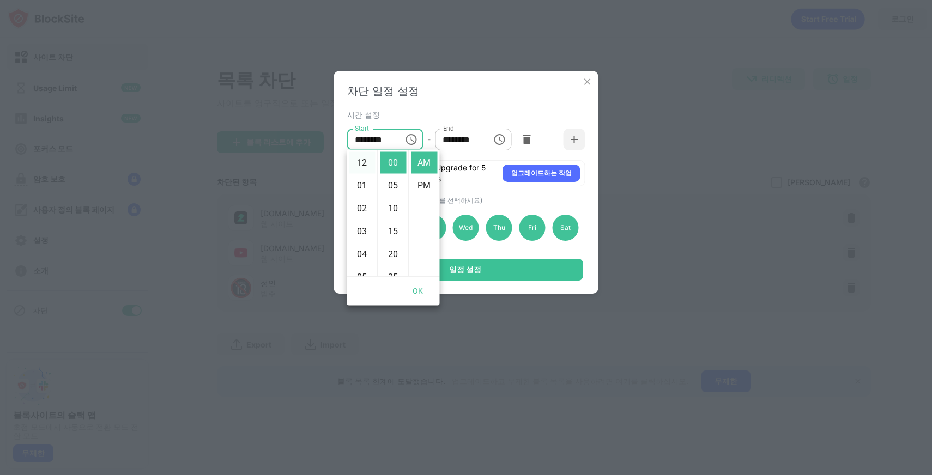
click at [362, 172] on li "12" at bounding box center [362, 163] width 26 height 22
type input "********"
click at [505, 149] on div "******** End" at bounding box center [473, 140] width 76 height 22
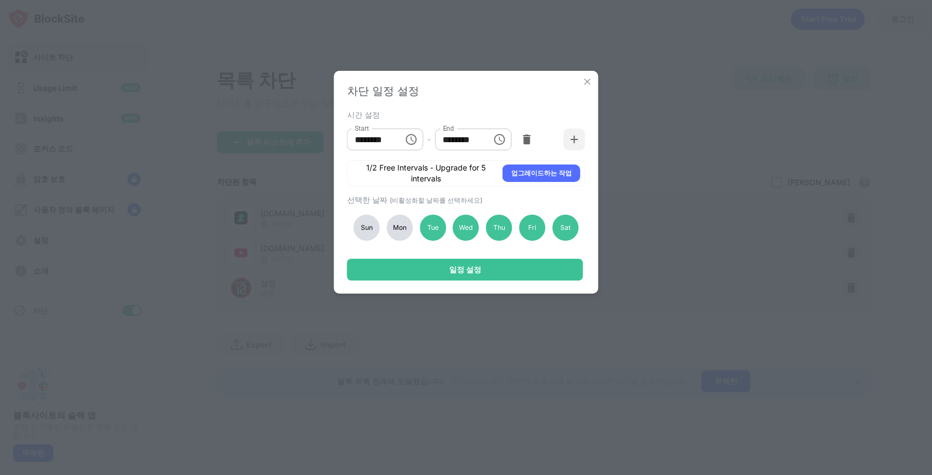
click at [505, 141] on icon "Choose time, selected time is 11:00 AM" at bounding box center [499, 139] width 13 height 13
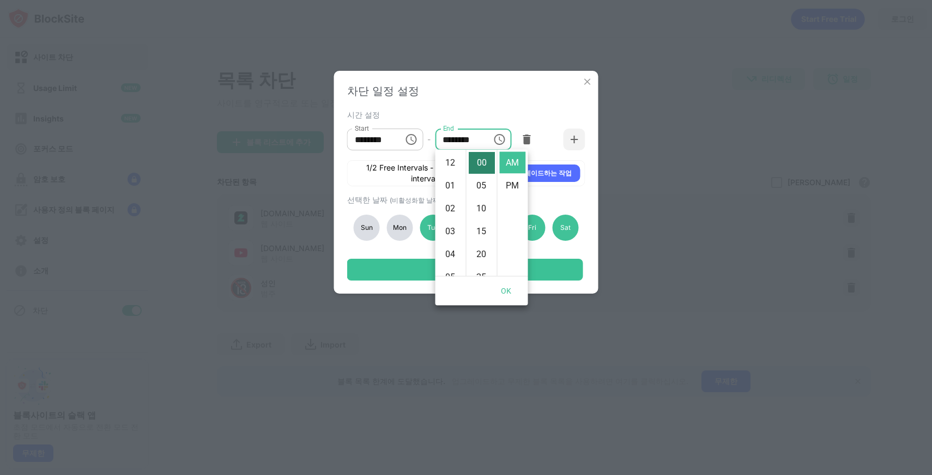
scroll to position [252, 0]
click at [510, 183] on li "PM" at bounding box center [513, 186] width 26 height 22
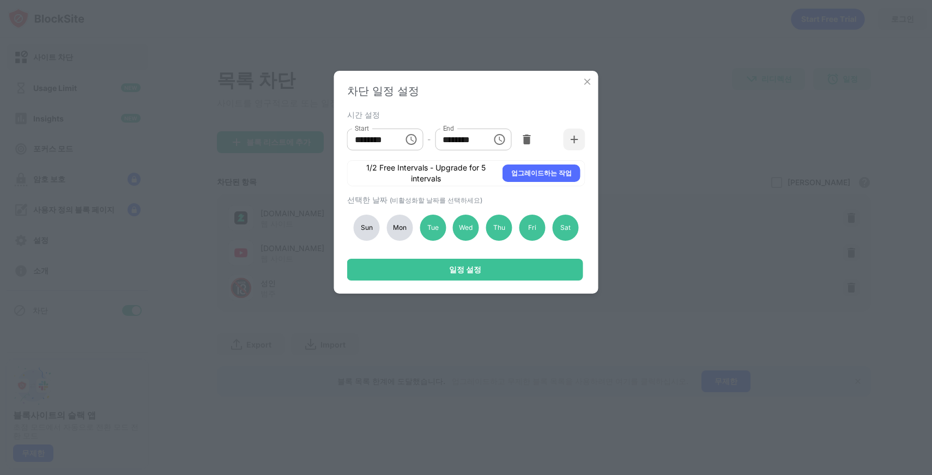
scroll to position [23, 0]
click at [470, 137] on input "********" at bounding box center [459, 140] width 49 height 22
click at [499, 137] on icon "Choose time, selected time is 11:00 PM" at bounding box center [500, 139] width 3 height 5
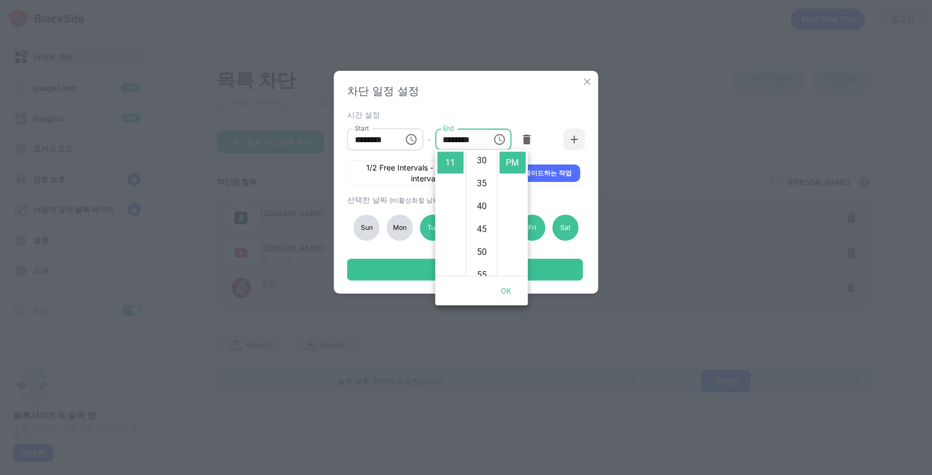
scroll to position [252, 0]
click at [487, 170] on li "55" at bounding box center [482, 163] width 26 height 22
type input "********"
click at [548, 205] on div "Sun Mon Tue Wed Thu Fri Sat" at bounding box center [466, 227] width 238 height 45
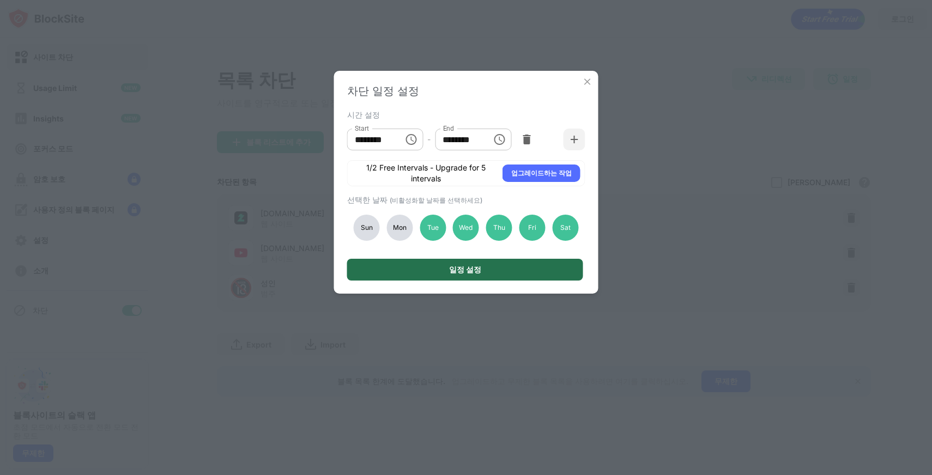
click at [494, 269] on div "일정 설정" at bounding box center [465, 270] width 236 height 22
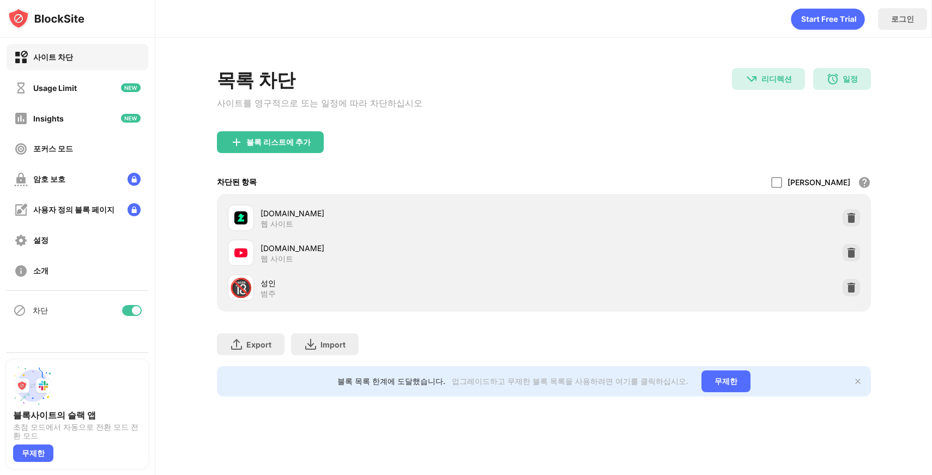
click at [461, 143] on div "블록 리스트에 추가" at bounding box center [544, 150] width 654 height 39
click at [701, 375] on div "무제한" at bounding box center [725, 382] width 49 height 22
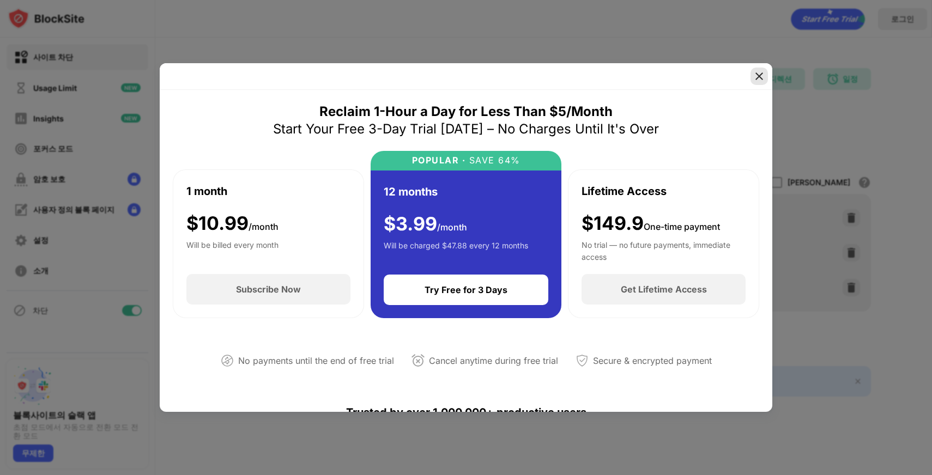
click at [757, 81] on img at bounding box center [759, 76] width 11 height 11
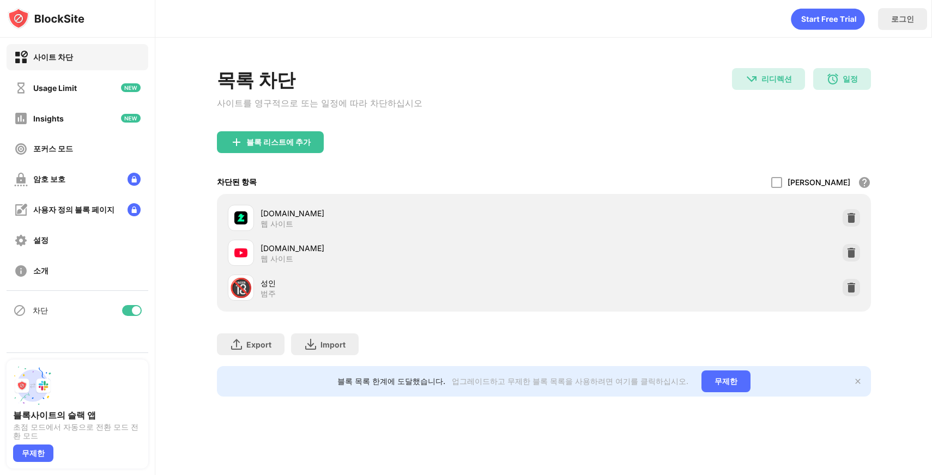
click at [567, 105] on div "목록 차단 사이트를 영구적으로 또는 일정에 따라 차단하십시오 리디렉션 dreamhack.io(으)로 리디렉션 일정 00:00 to 23:55 …" at bounding box center [544, 99] width 654 height 63
click at [855, 80] on div "일정" at bounding box center [850, 79] width 15 height 10
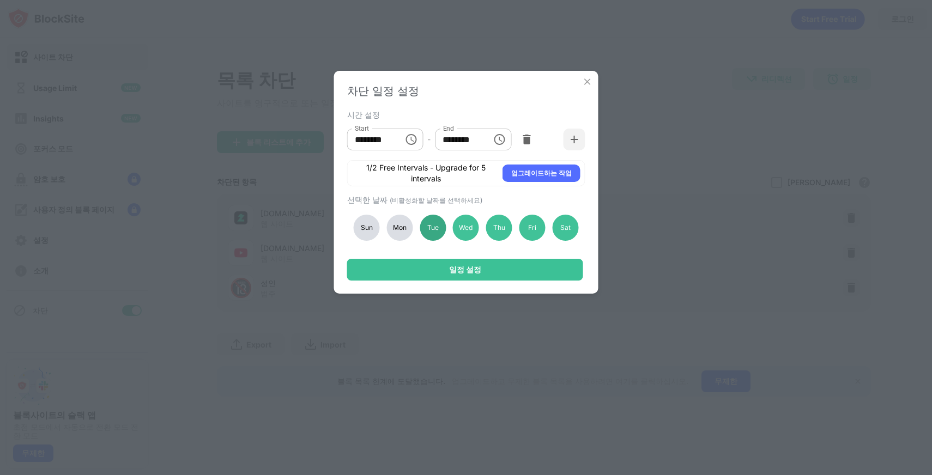
click at [439, 223] on div "Tue" at bounding box center [433, 228] width 26 height 26
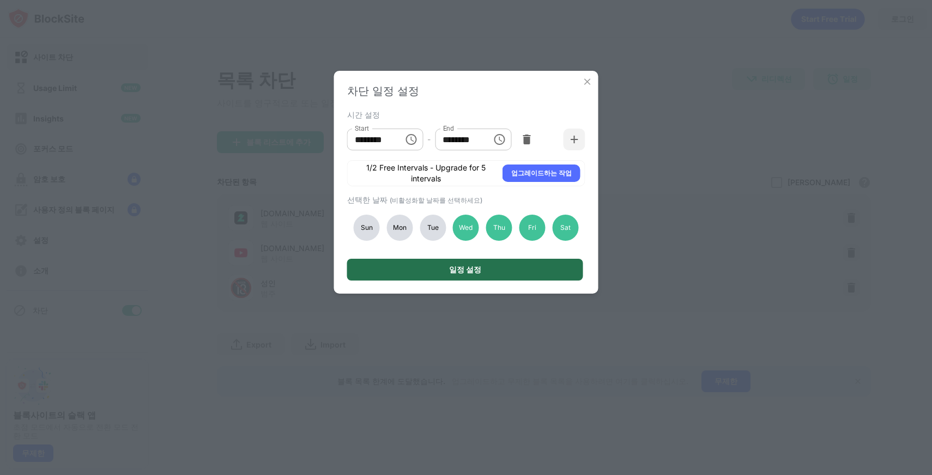
click at [439, 276] on div "일정 설정" at bounding box center [465, 270] width 236 height 22
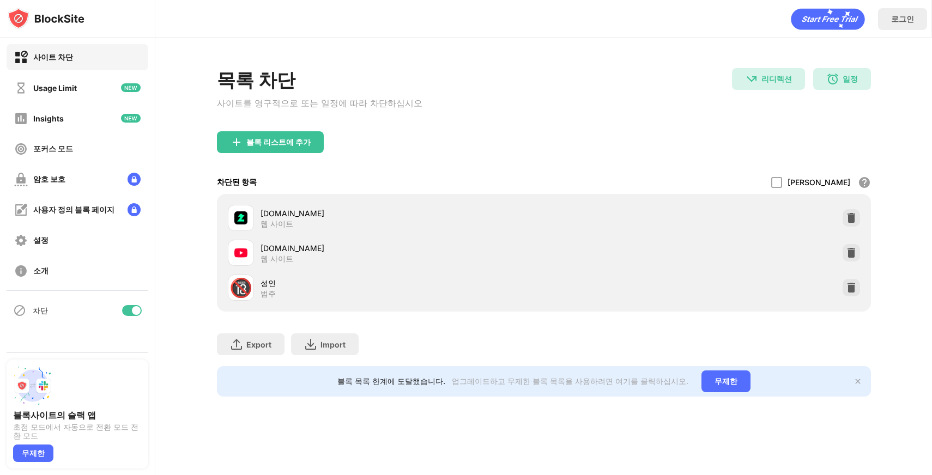
click at [534, 150] on div "블록 리스트에 추가" at bounding box center [544, 150] width 654 height 39
click at [834, 84] on img at bounding box center [832, 78] width 13 height 13
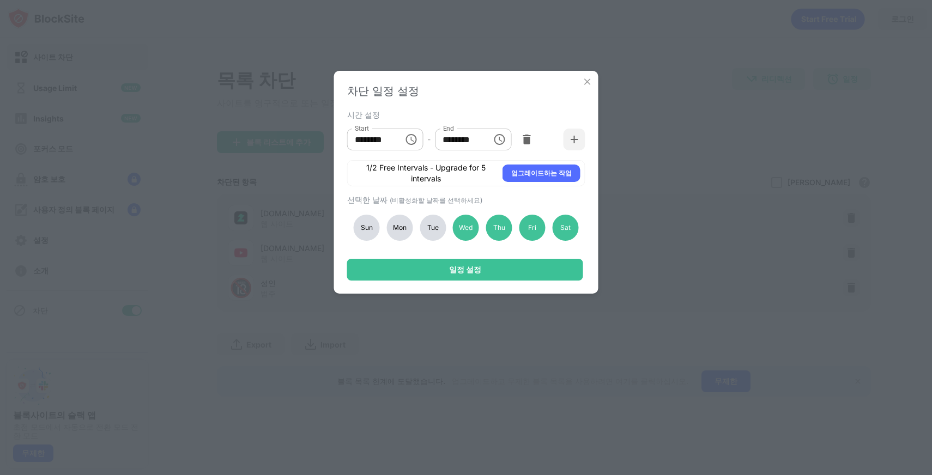
click at [419, 234] on div "Sun Mon Tue Wed Thu Fri Sat" at bounding box center [466, 227] width 238 height 45
click at [434, 228] on div "Tue" at bounding box center [433, 228] width 26 height 26
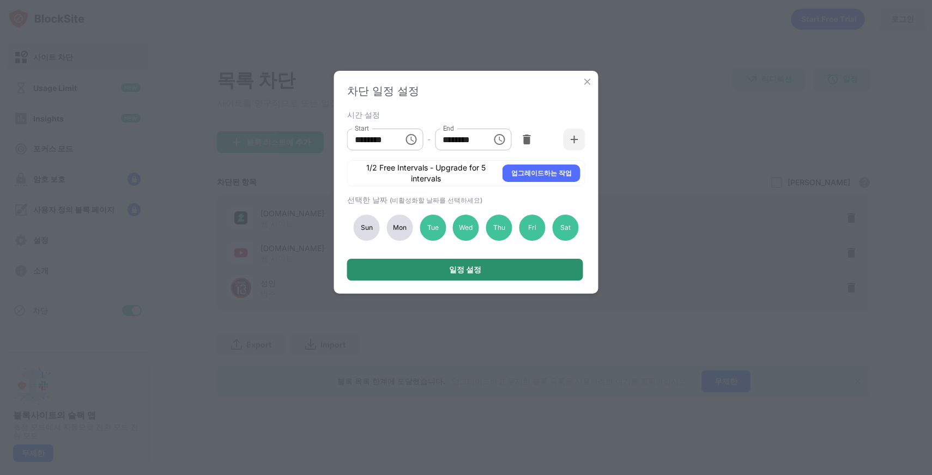
click at [446, 267] on div "일정 설정" at bounding box center [465, 270] width 236 height 22
